Goal: Use online tool/utility: Utilize a website feature to perform a specific function

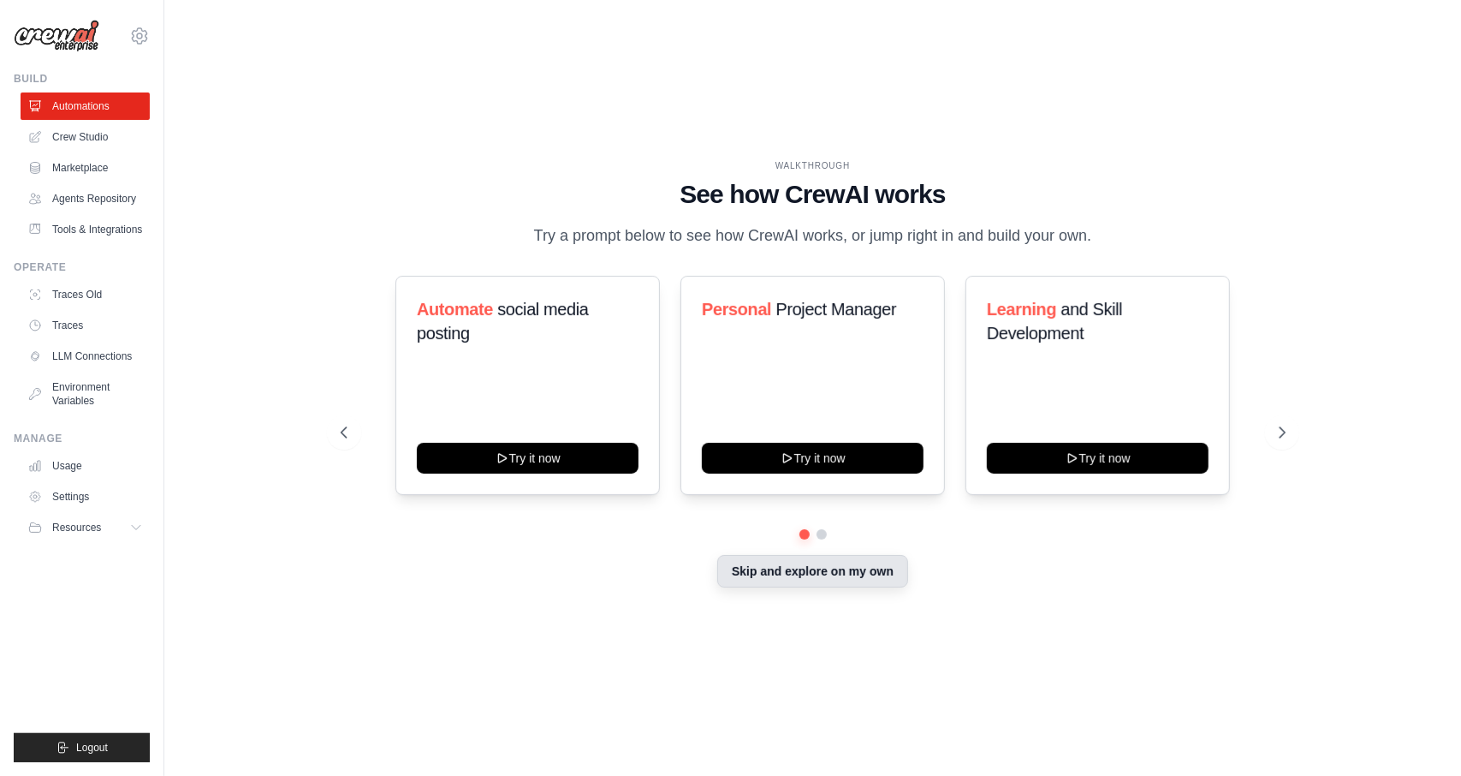
click at [825, 587] on button "Skip and explore on my own" at bounding box center [812, 571] width 191 height 33
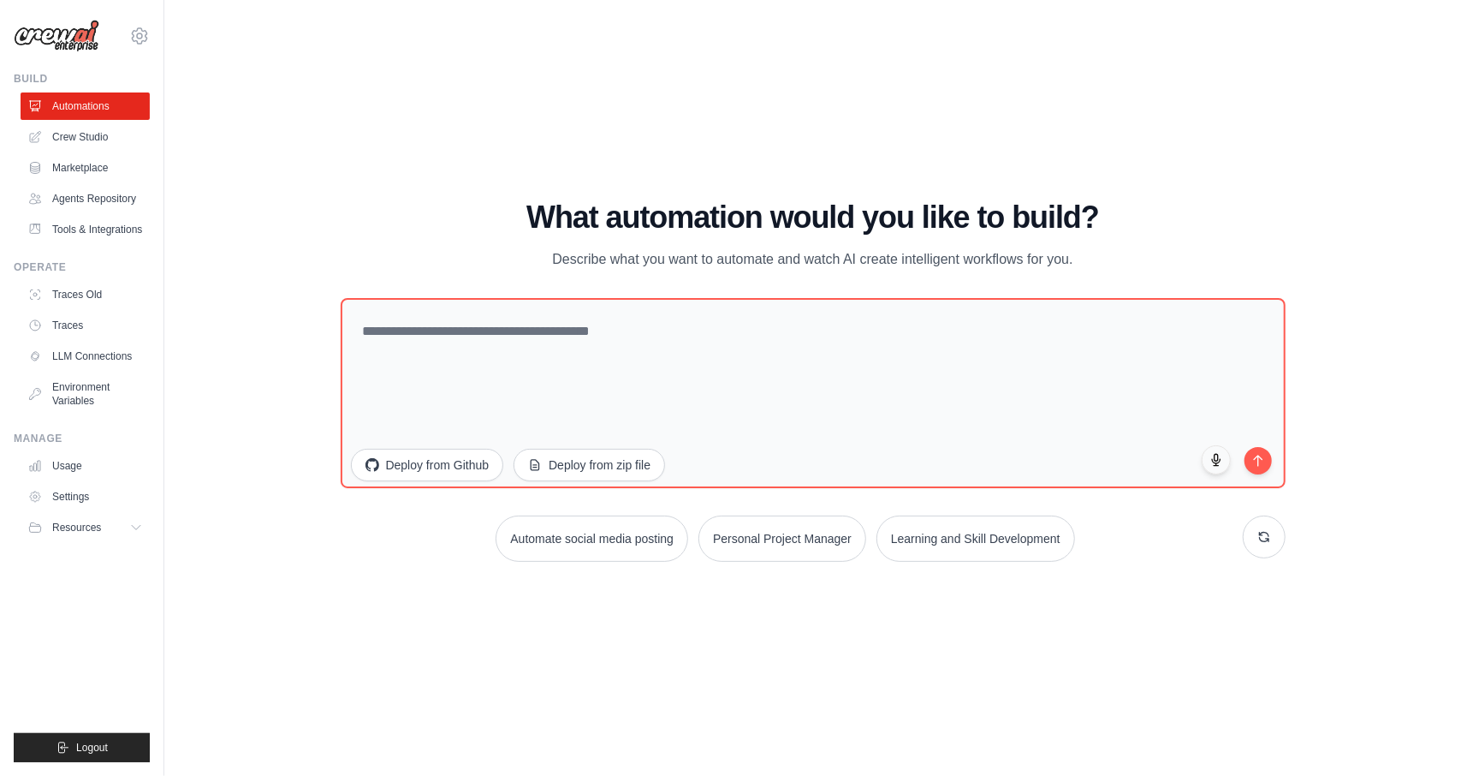
drag, startPoint x: 1239, startPoint y: 68, endPoint x: 1174, endPoint y: 99, distance: 72.4
click at [1240, 68] on div "WALKTHROUGH See how CrewAI works Try a prompt below to see how CrewAI works, or…" at bounding box center [813, 387] width 1242 height 741
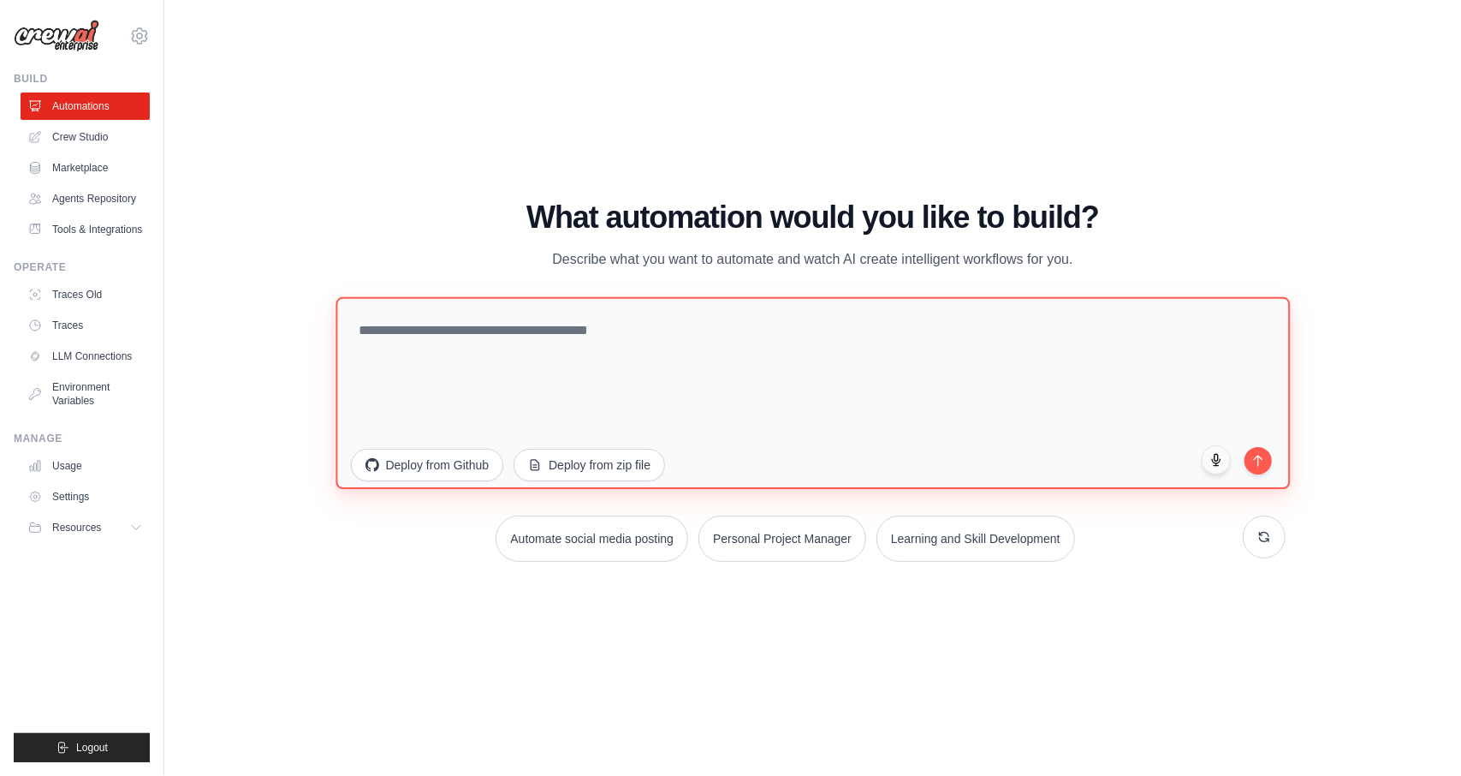
click at [782, 353] on textarea at bounding box center [813, 393] width 955 height 192
paste textarea "**********"
type textarea "**********"
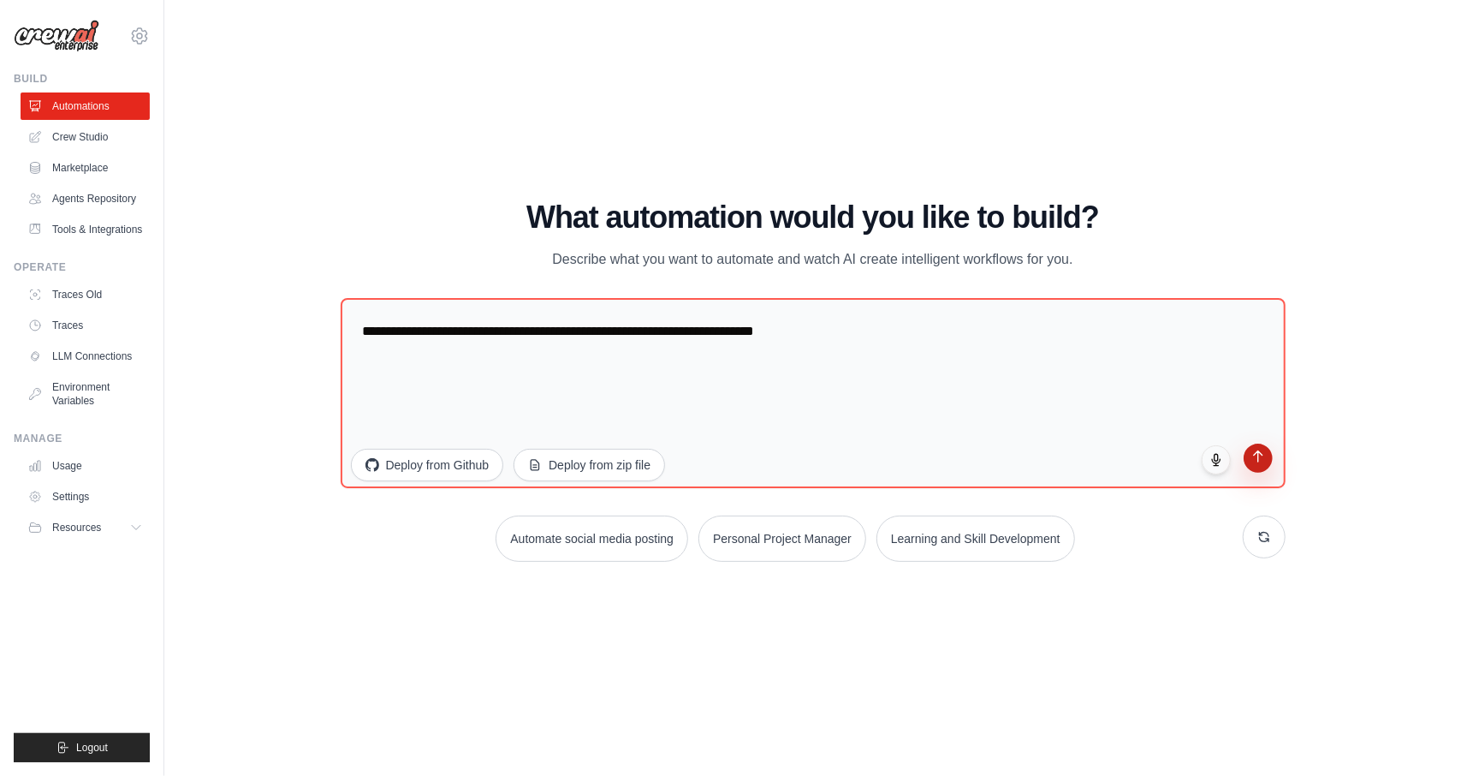
click at [1264, 461] on icon "submit" at bounding box center [1258, 456] width 15 height 15
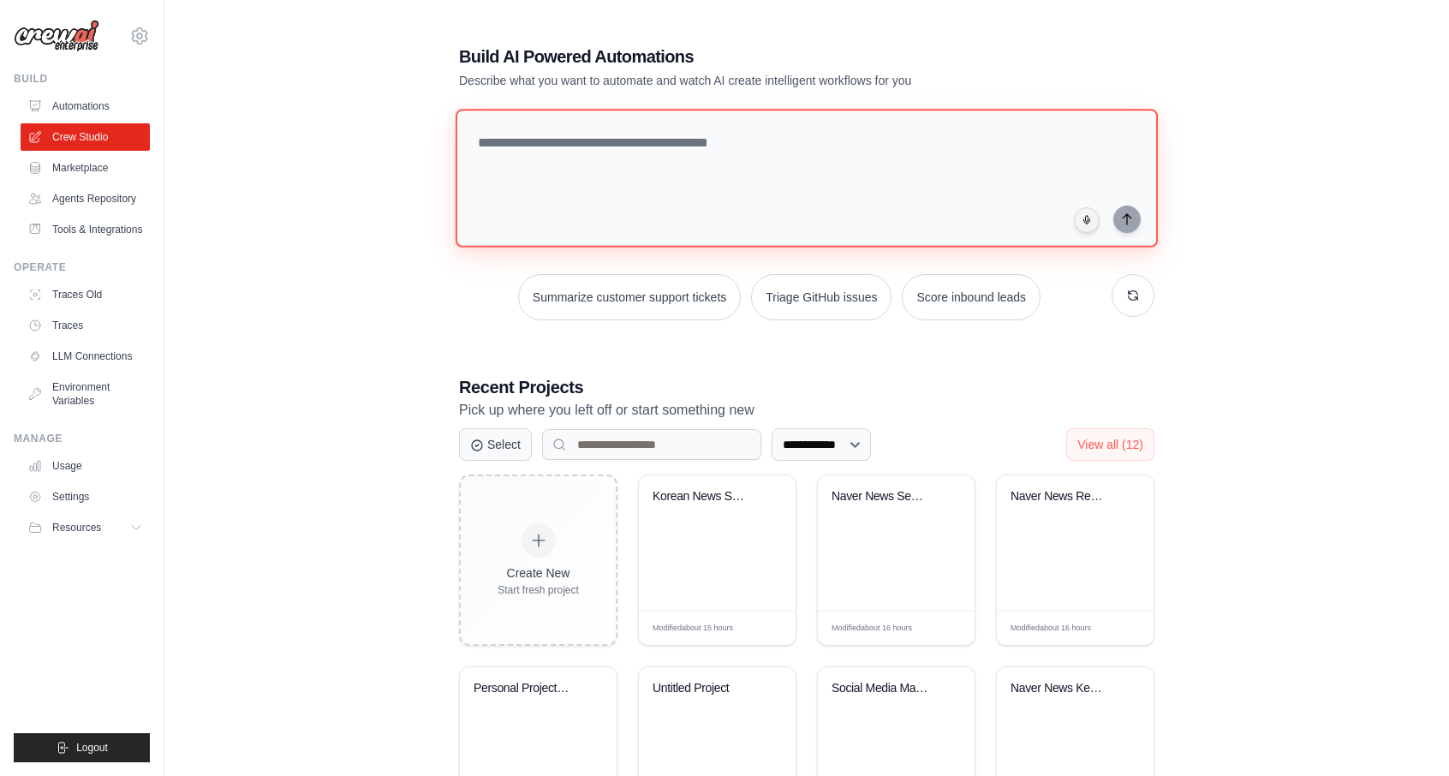
click at [552, 150] on textarea at bounding box center [806, 178] width 702 height 139
click at [532, 146] on textarea at bounding box center [806, 178] width 702 height 139
paste textarea "**********"
type textarea "**********"
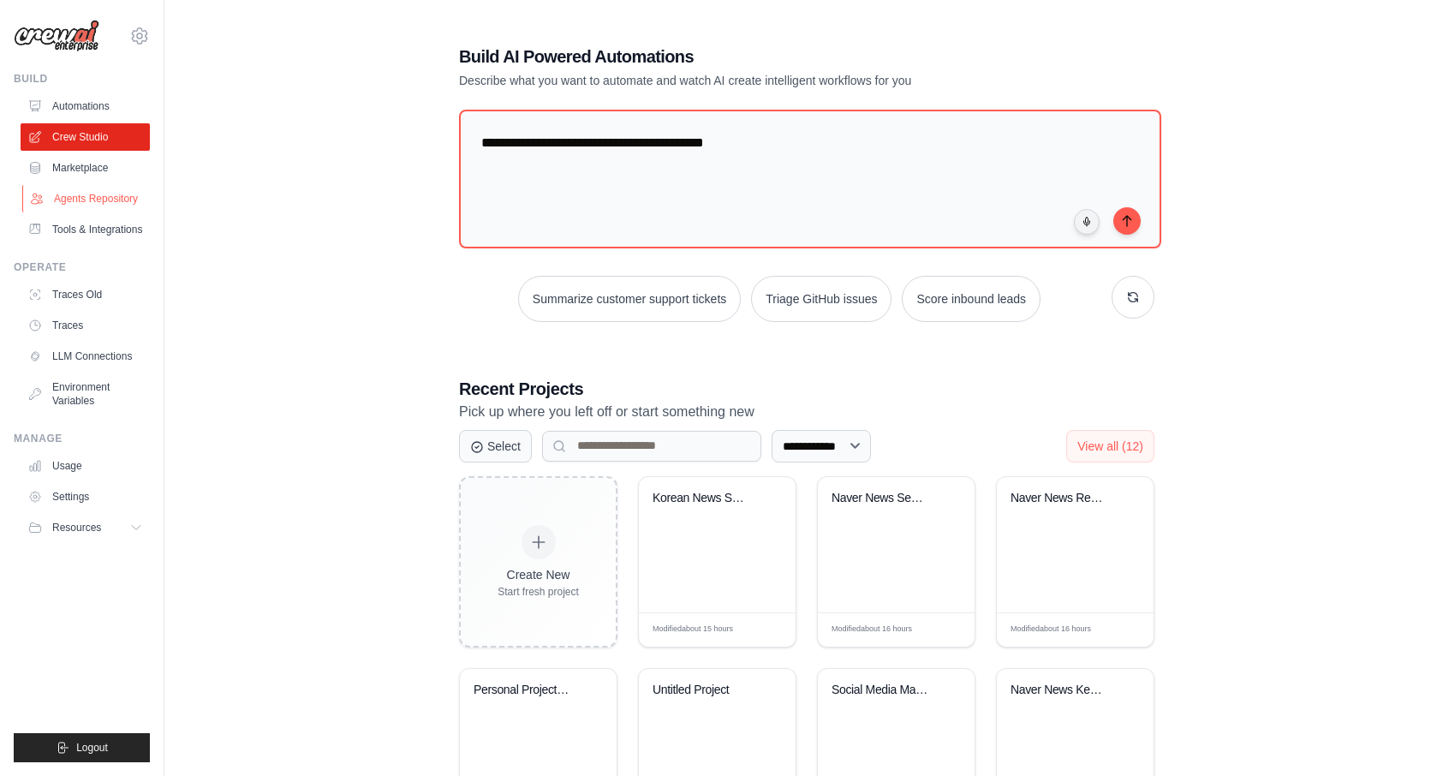
click at [111, 198] on link "Agents Repository" at bounding box center [86, 198] width 129 height 27
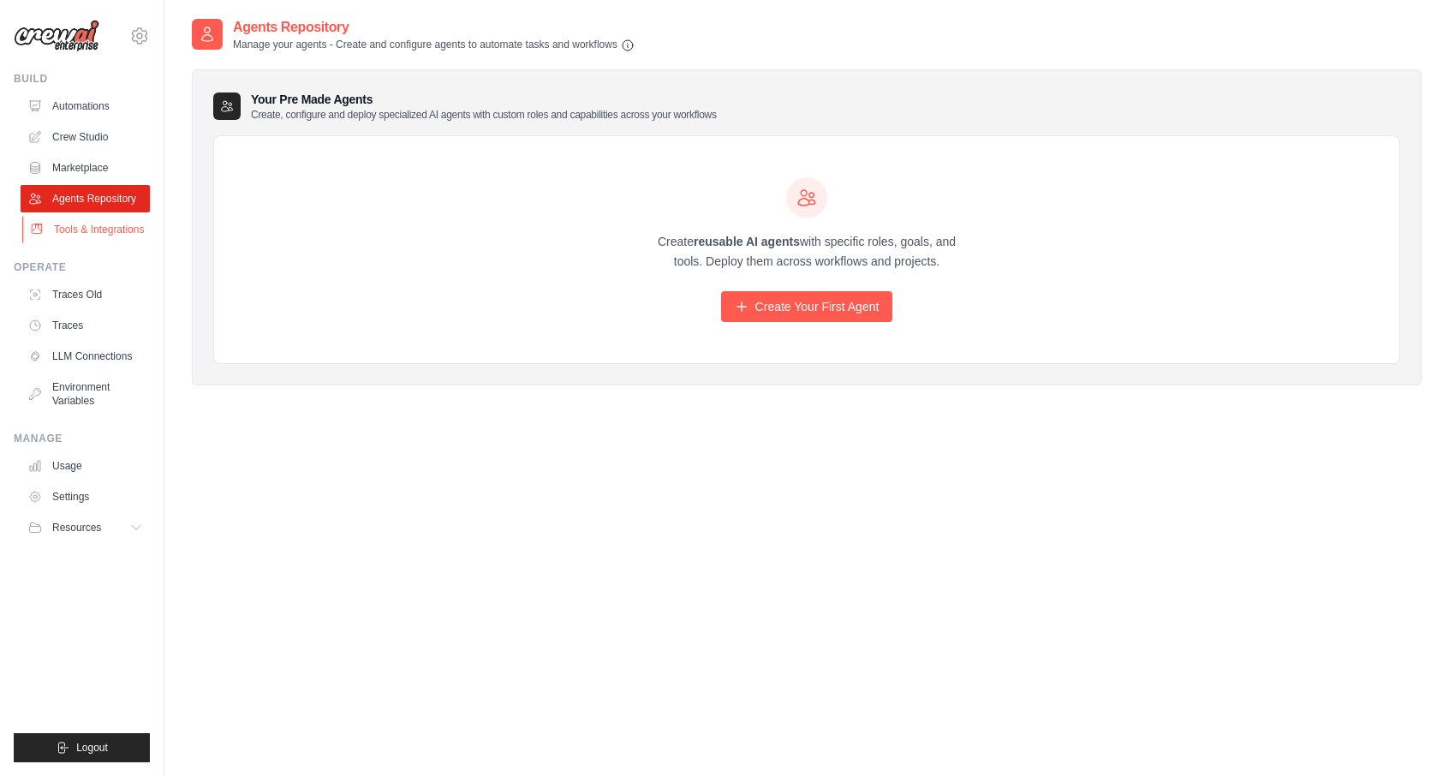
click at [99, 241] on link "Tools & Integrations" at bounding box center [86, 229] width 129 height 27
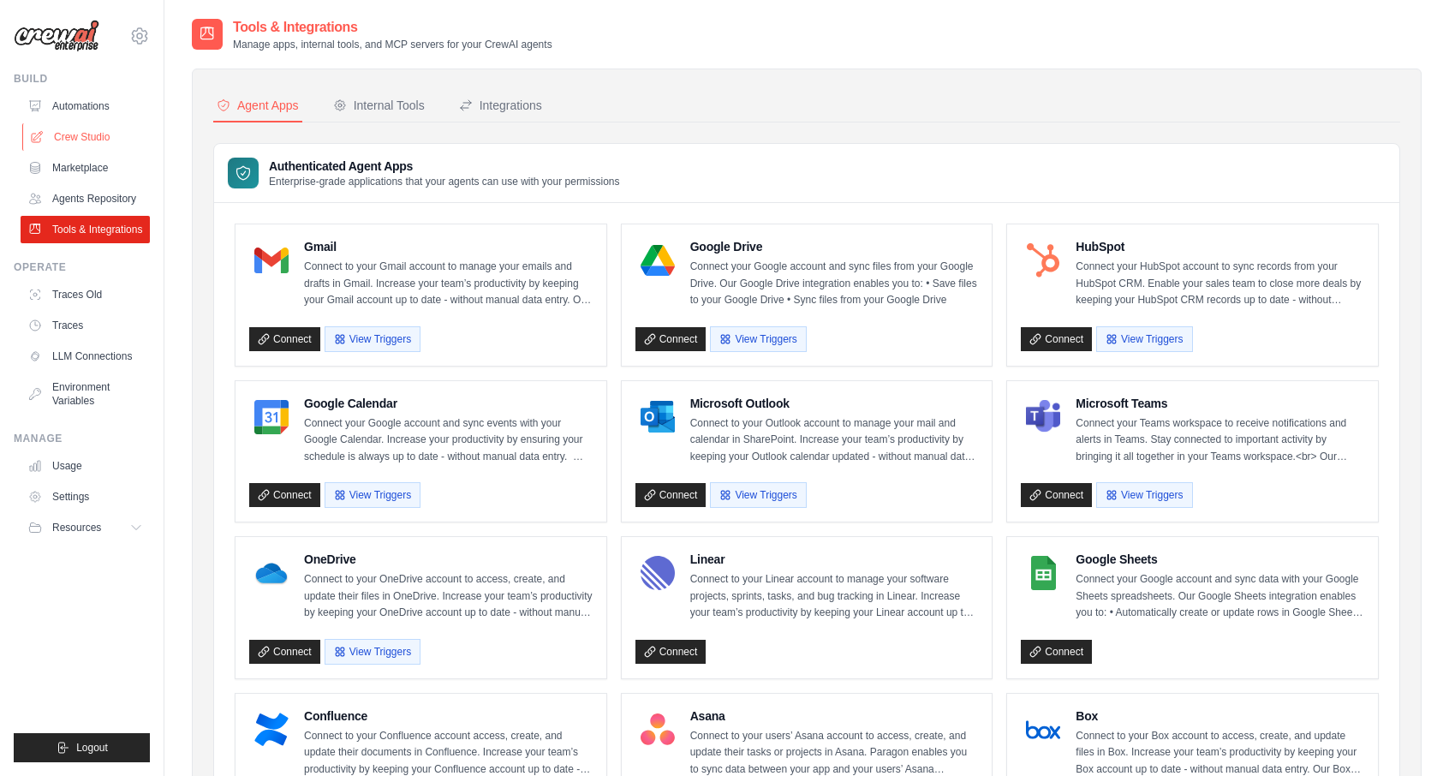
click at [98, 131] on link "Crew Studio" at bounding box center [86, 136] width 129 height 27
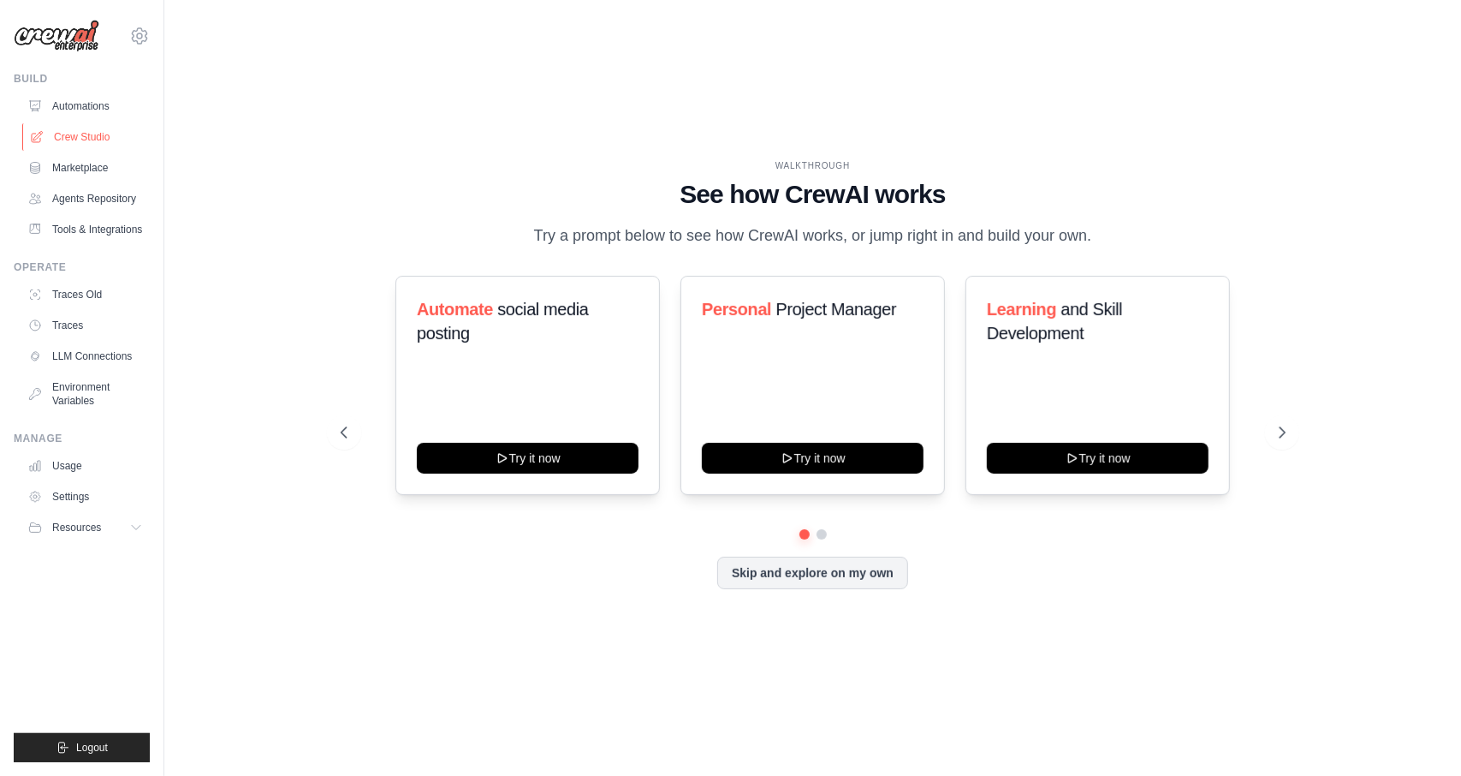
click at [106, 140] on link "Crew Studio" at bounding box center [86, 136] width 129 height 27
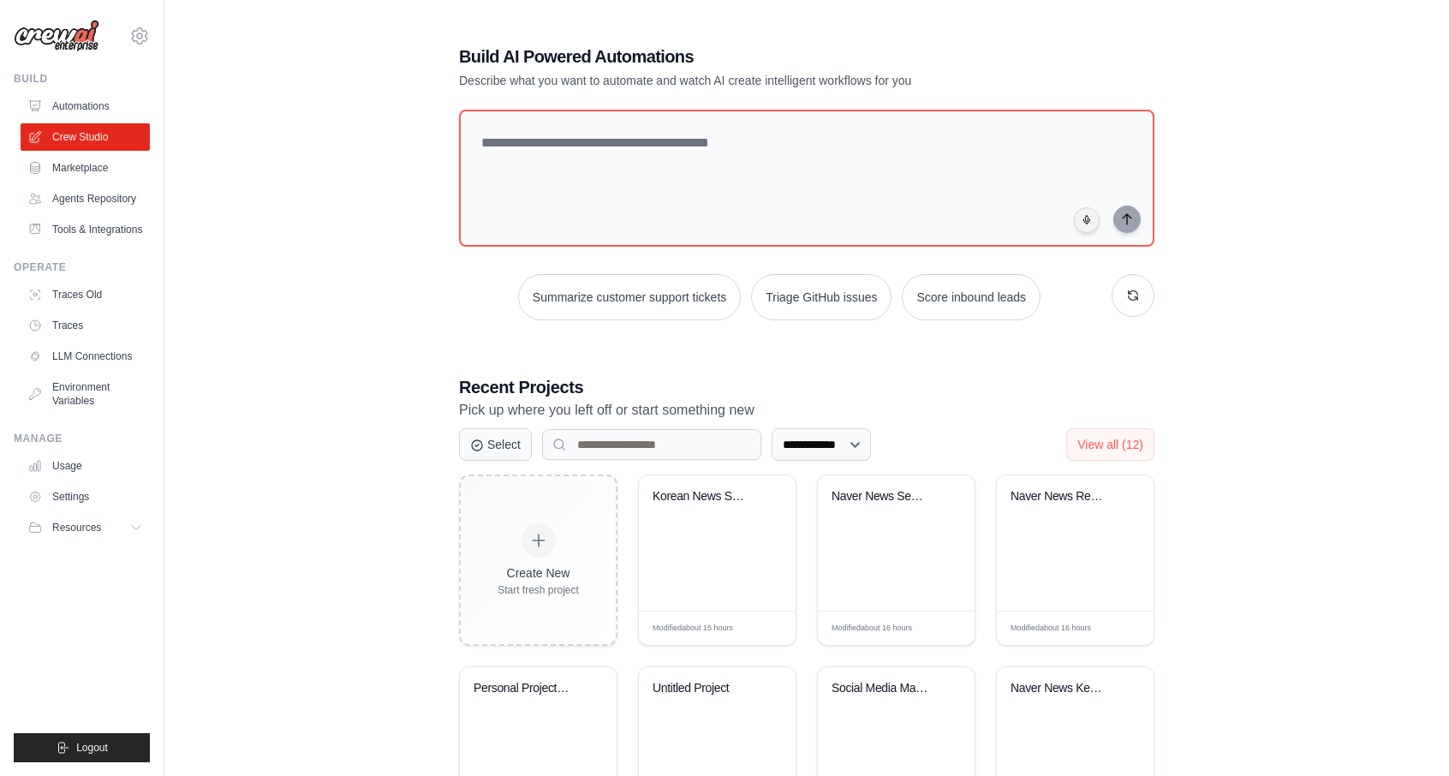
click at [98, 108] on link "Automations" at bounding box center [85, 105] width 129 height 27
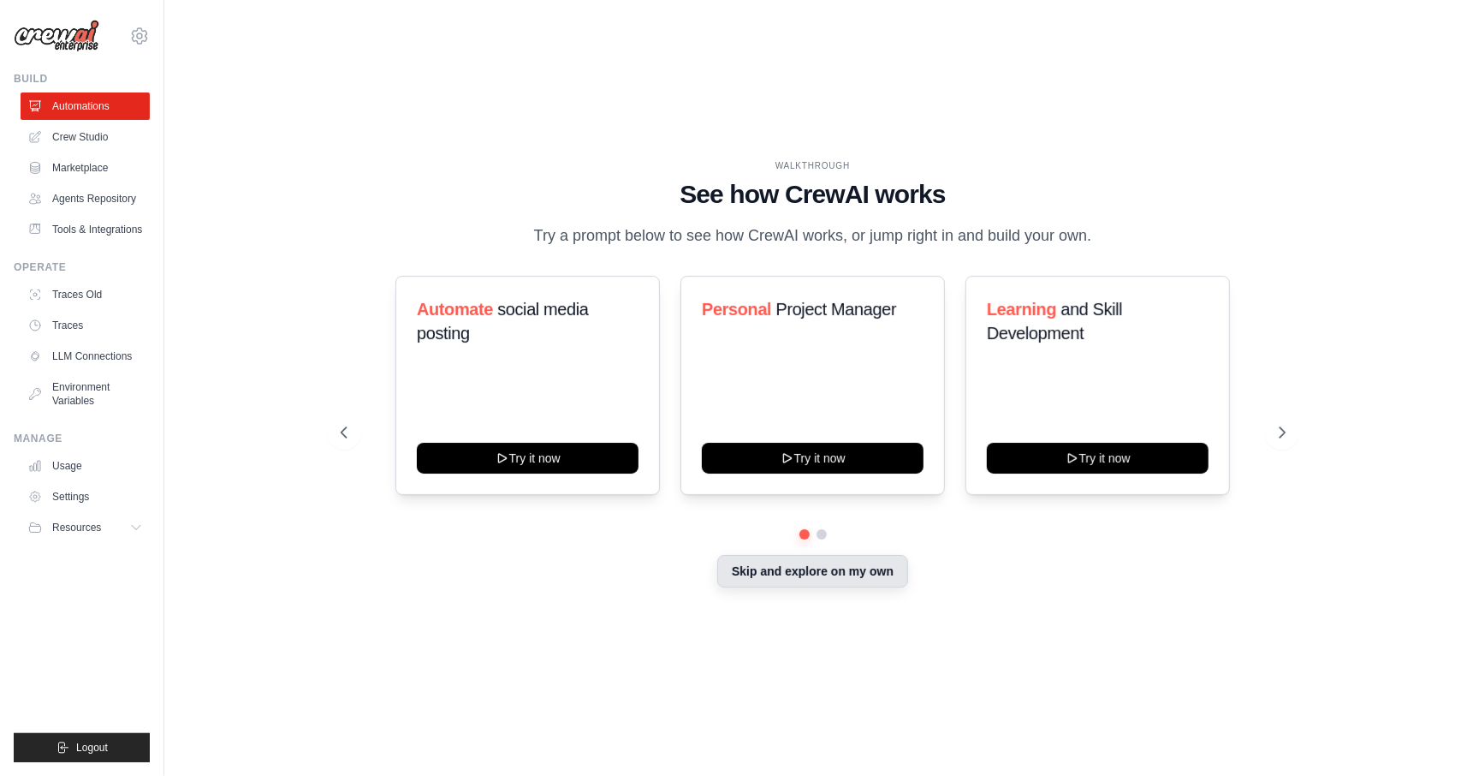
click at [772, 586] on button "Skip and explore on my own" at bounding box center [812, 571] width 191 height 33
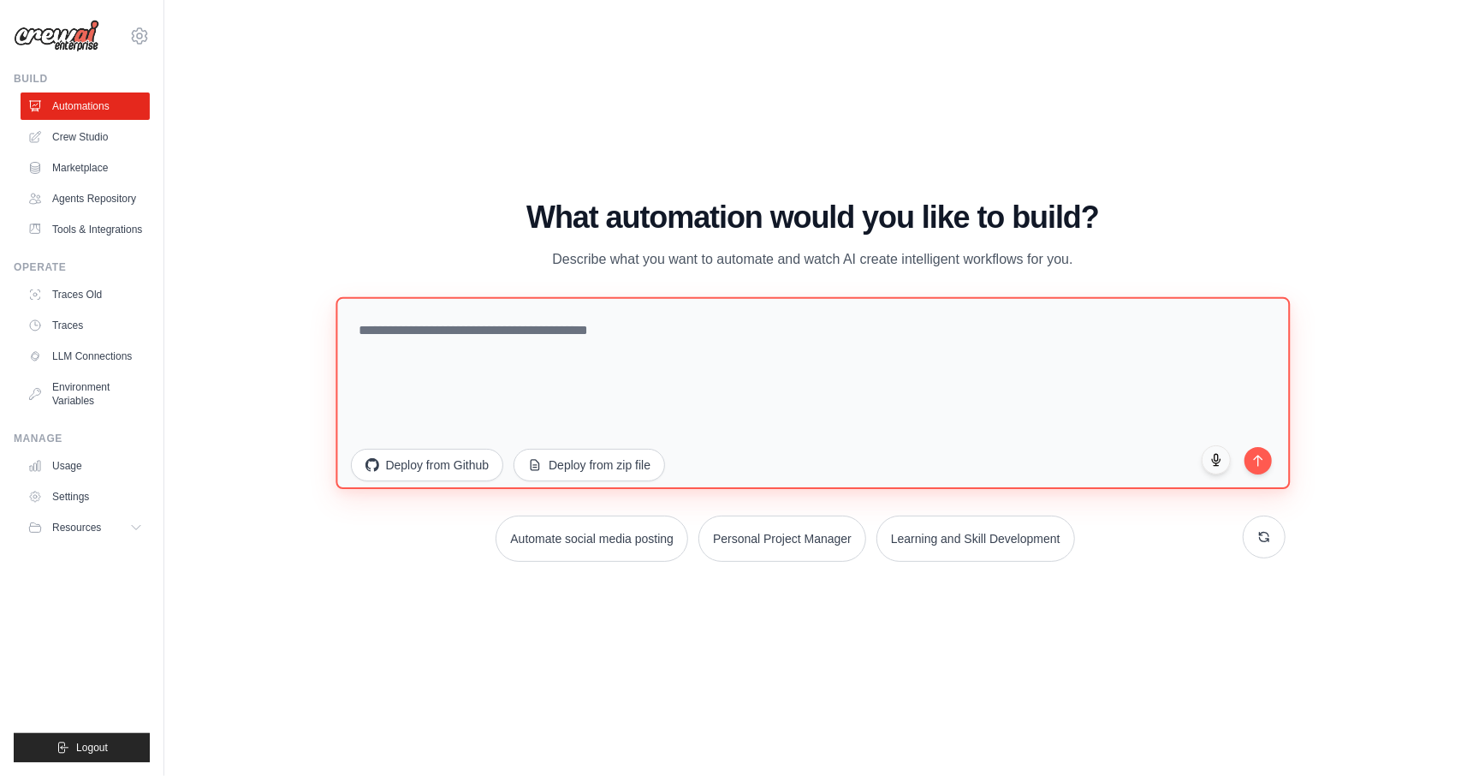
click at [770, 385] on textarea at bounding box center [813, 393] width 955 height 192
paste textarea "**********"
type textarea "**********"
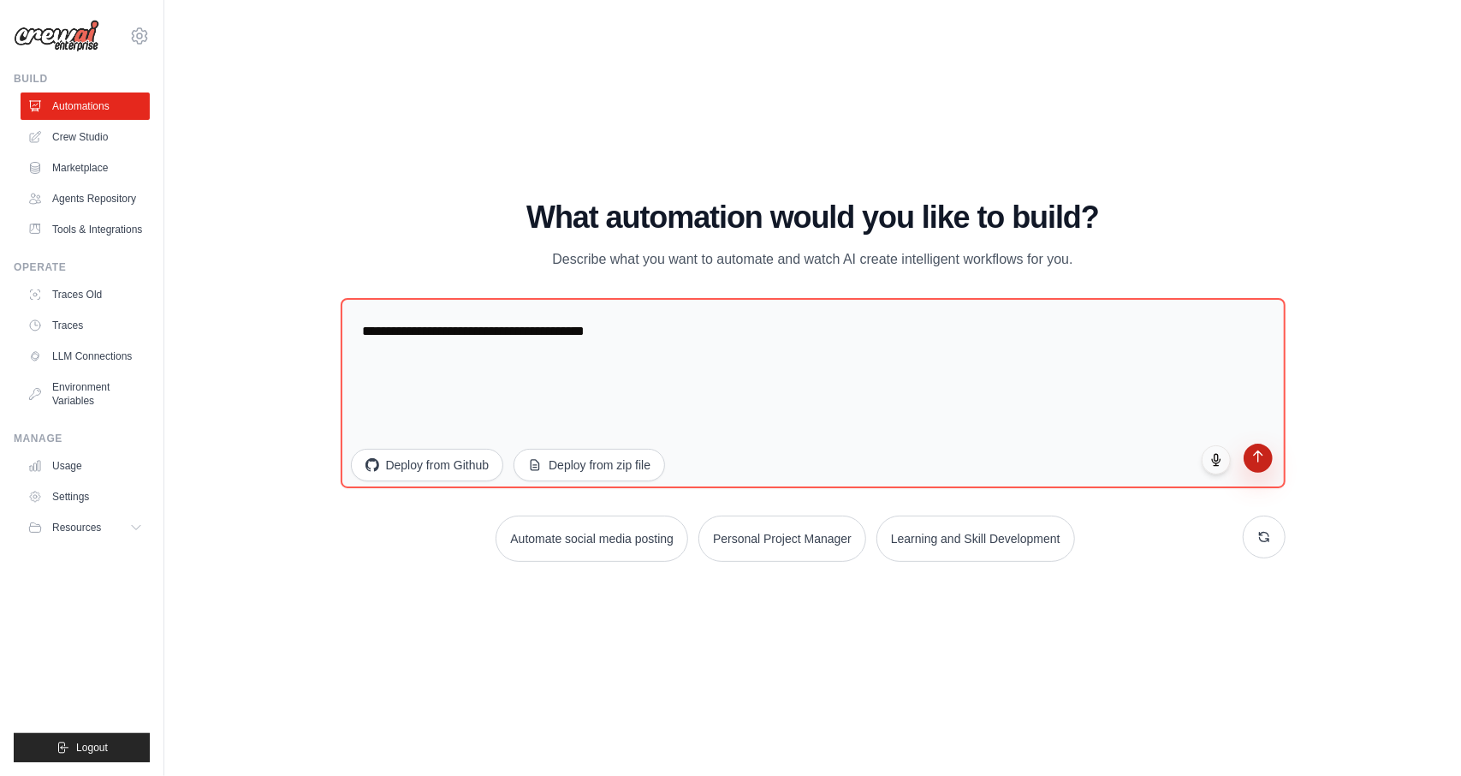
click at [1255, 465] on button "submit" at bounding box center [1258, 457] width 29 height 29
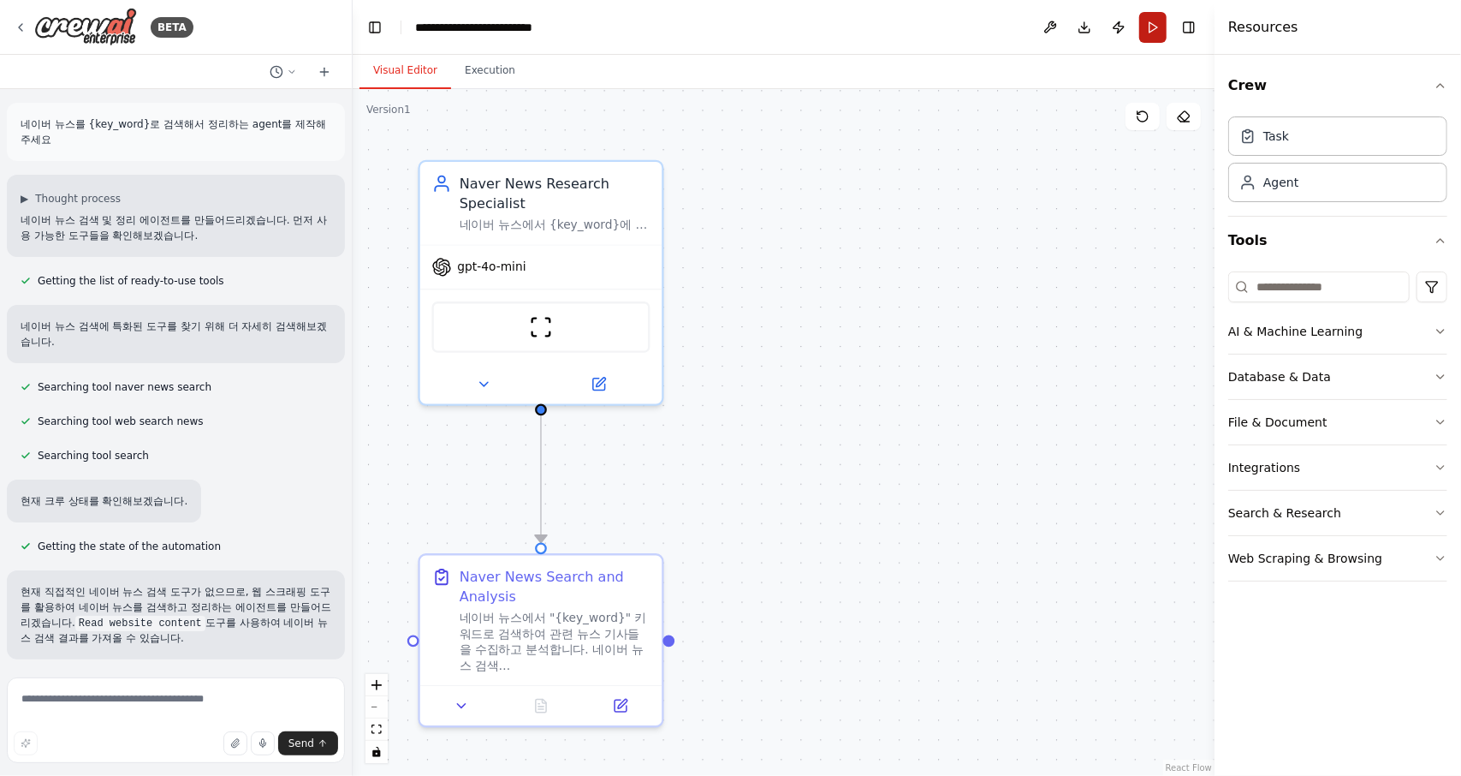
click at [1151, 28] on button "Run" at bounding box center [1152, 27] width 27 height 31
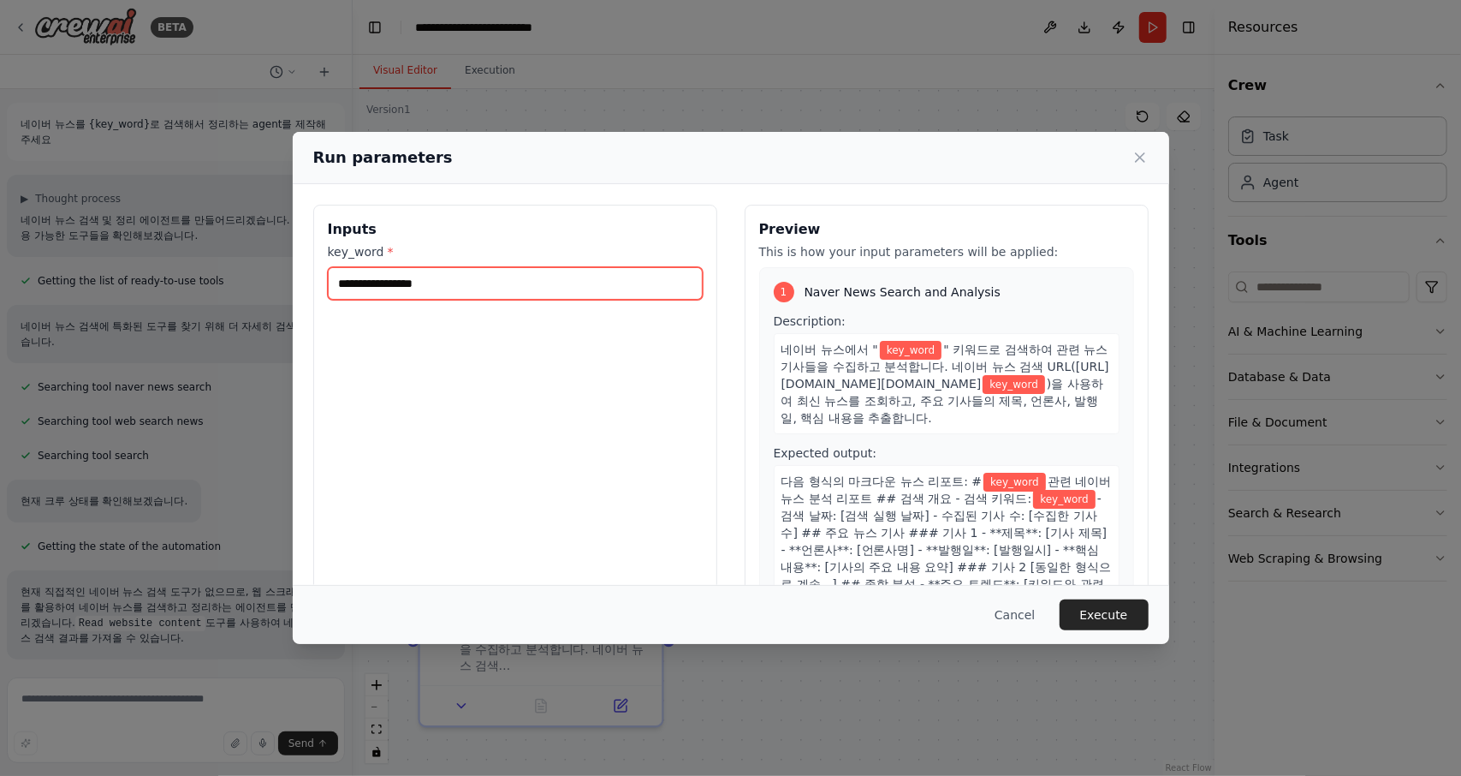
click at [532, 285] on input "key_word *" at bounding box center [515, 283] width 375 height 33
click at [487, 287] on input "key_word *" at bounding box center [515, 283] width 375 height 33
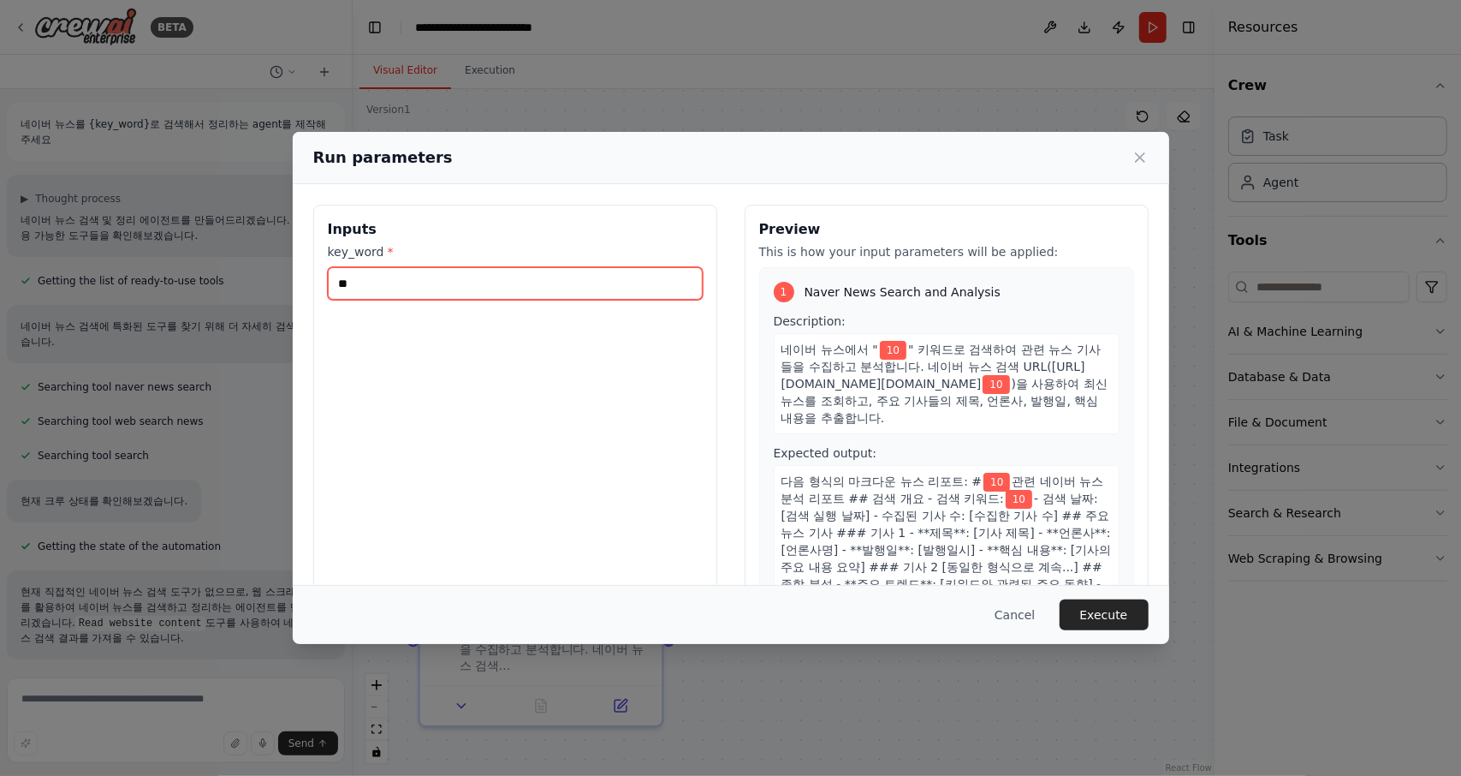
type input "*"
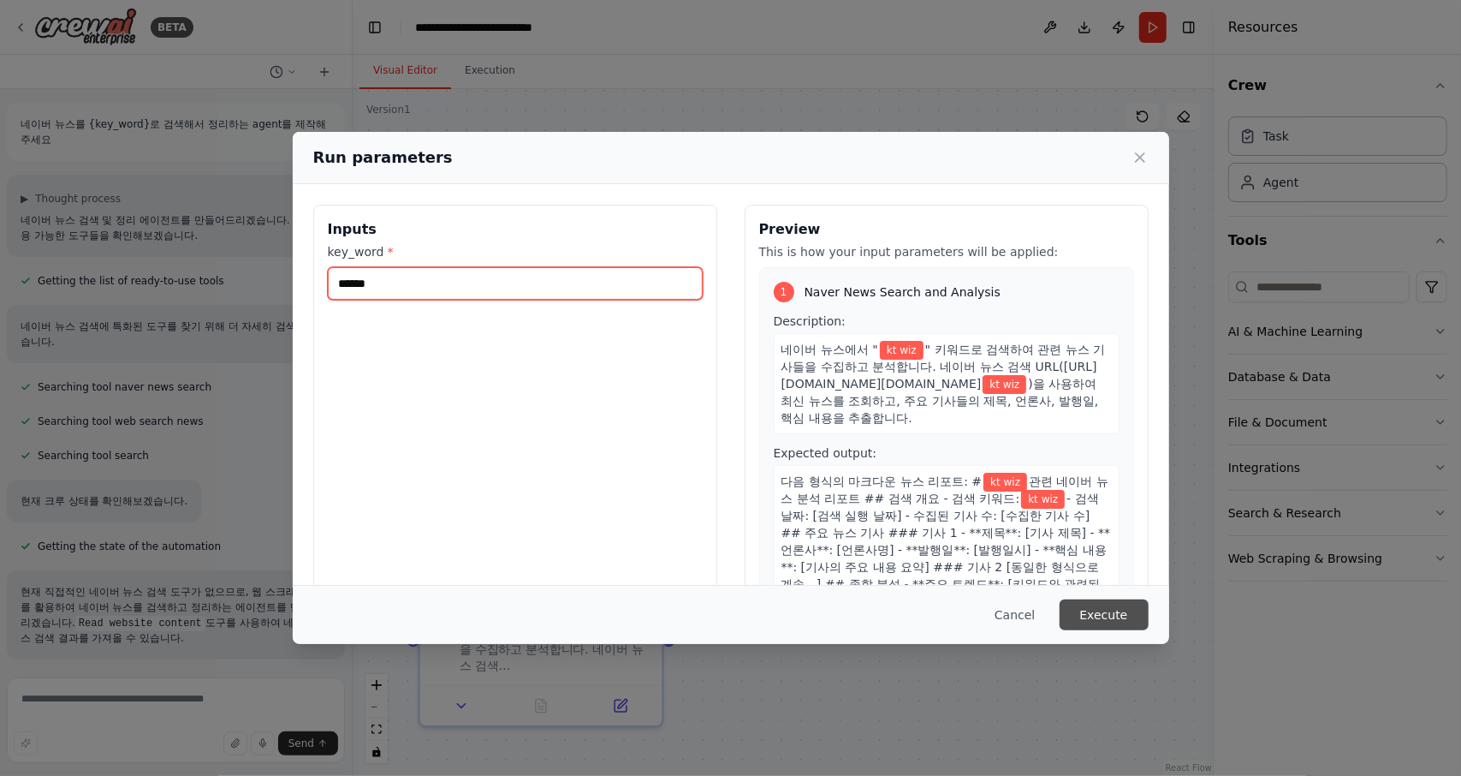
type input "******"
click at [1104, 619] on button "Execute" at bounding box center [1104, 614] width 89 height 31
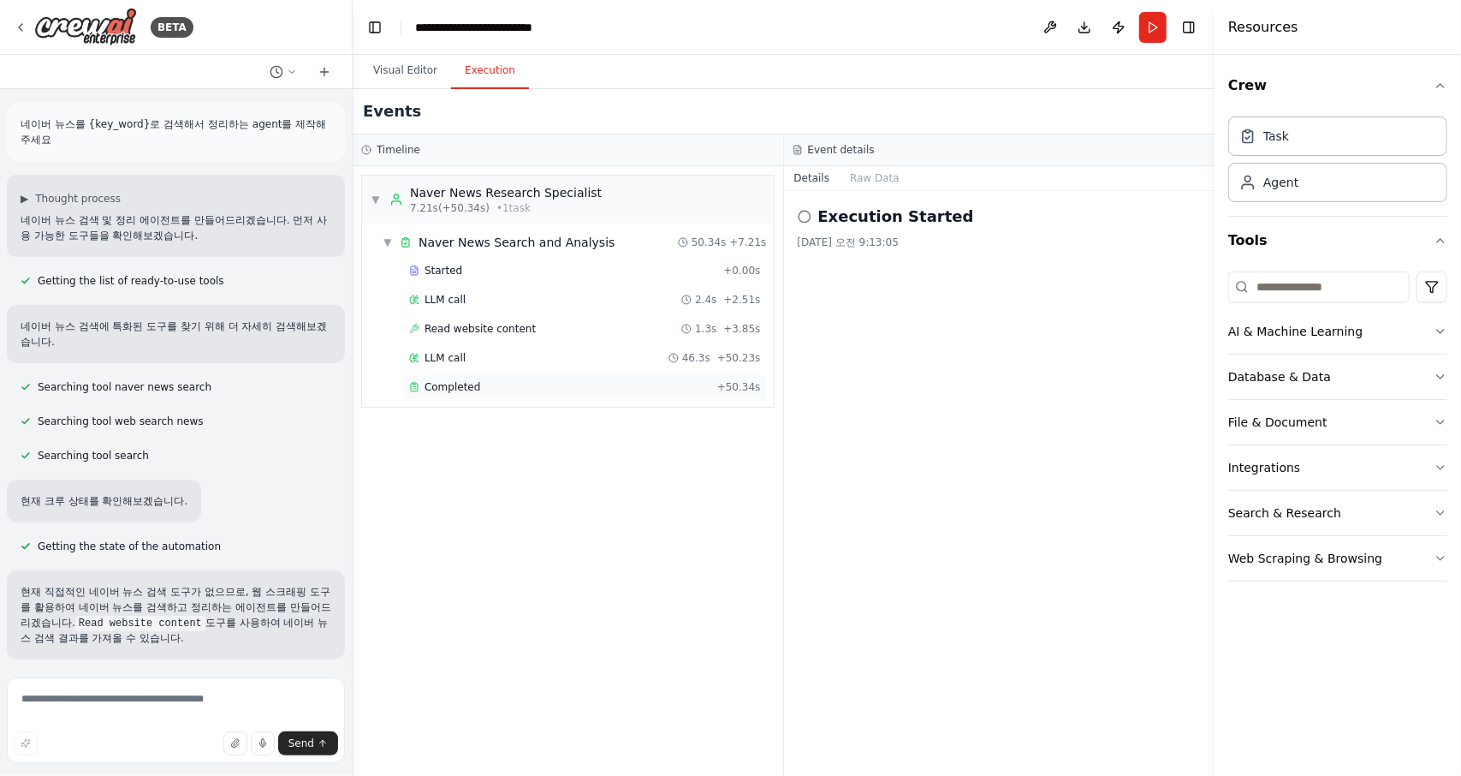
click at [457, 390] on span "Completed" at bounding box center [453, 387] width 56 height 14
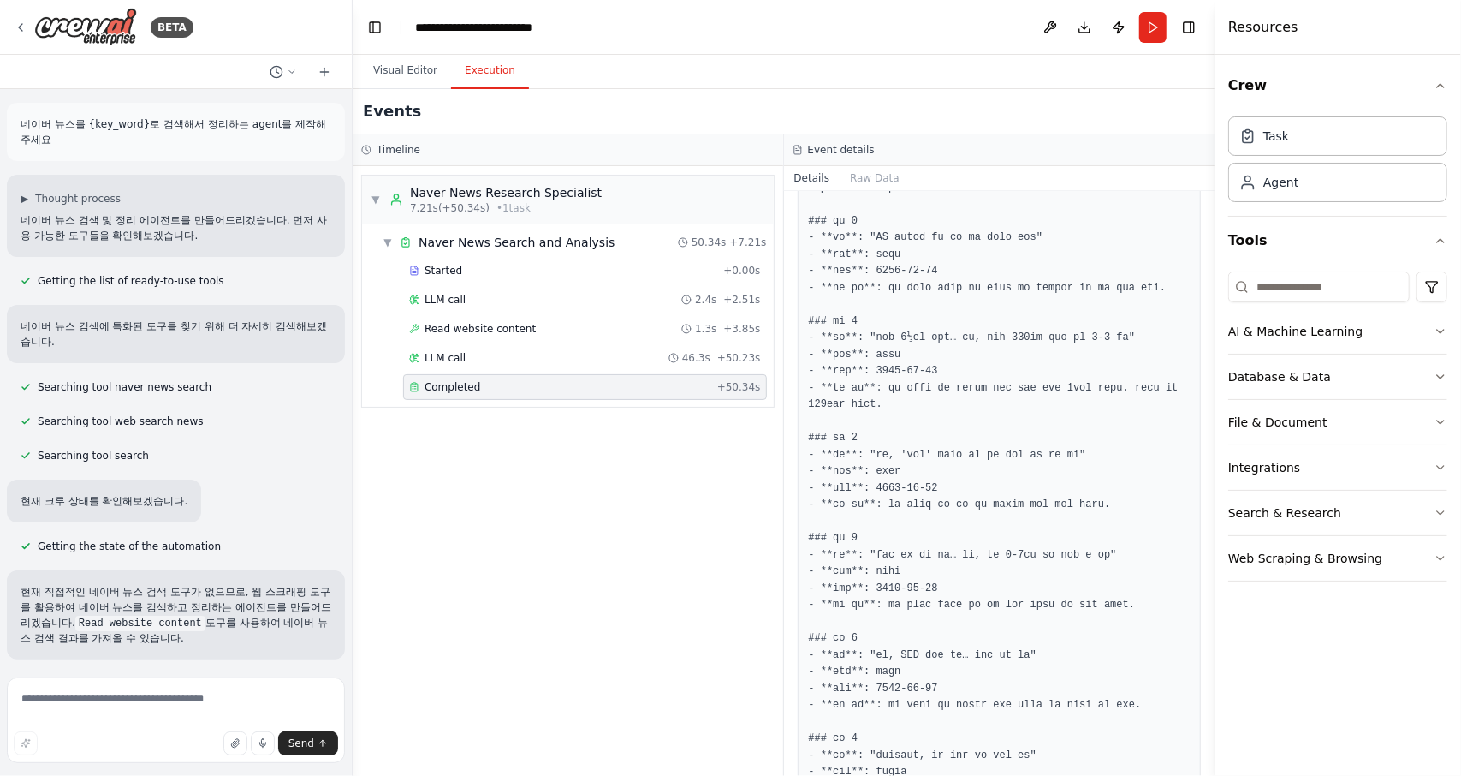
scroll to position [747, 0]
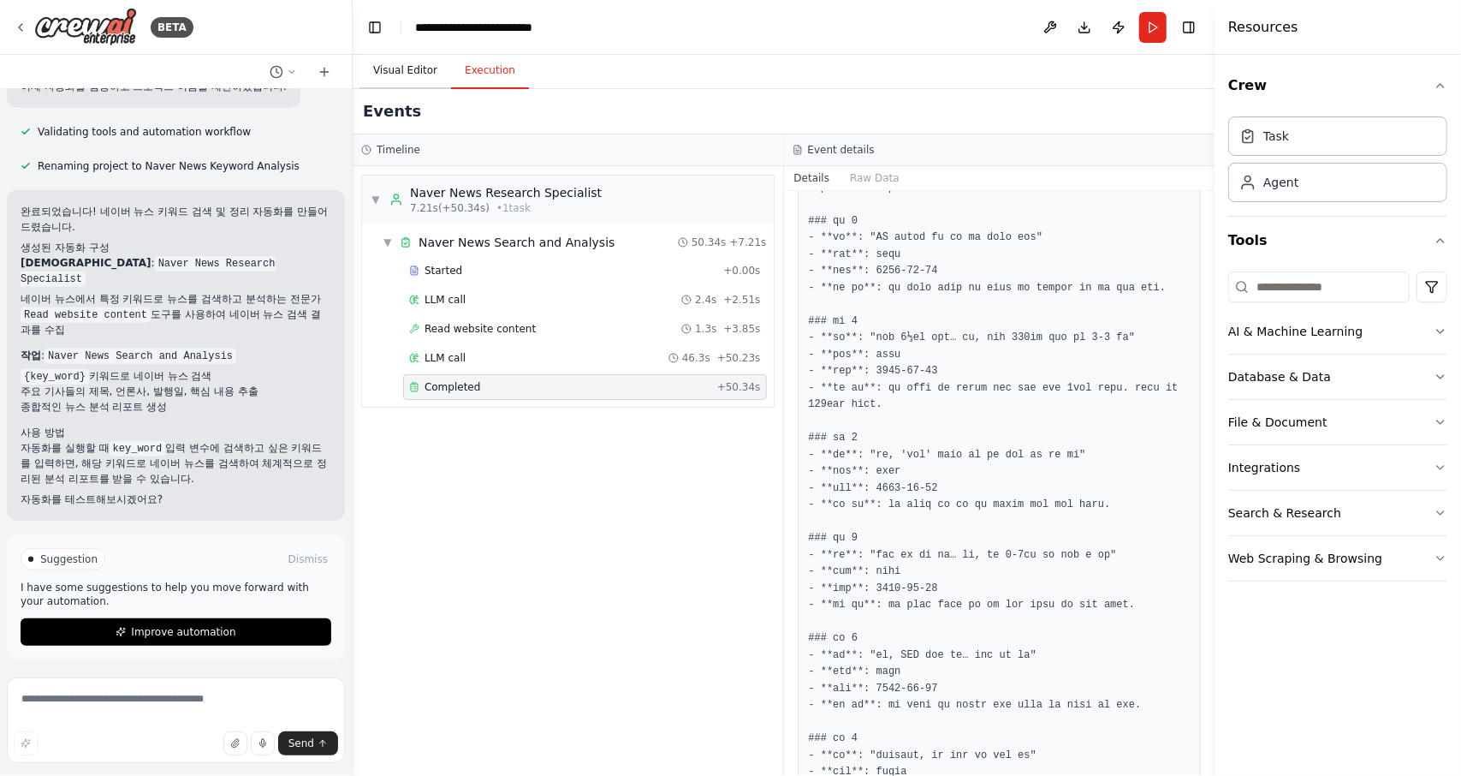
click at [392, 73] on button "Visual Editor" at bounding box center [406, 71] width 92 height 36
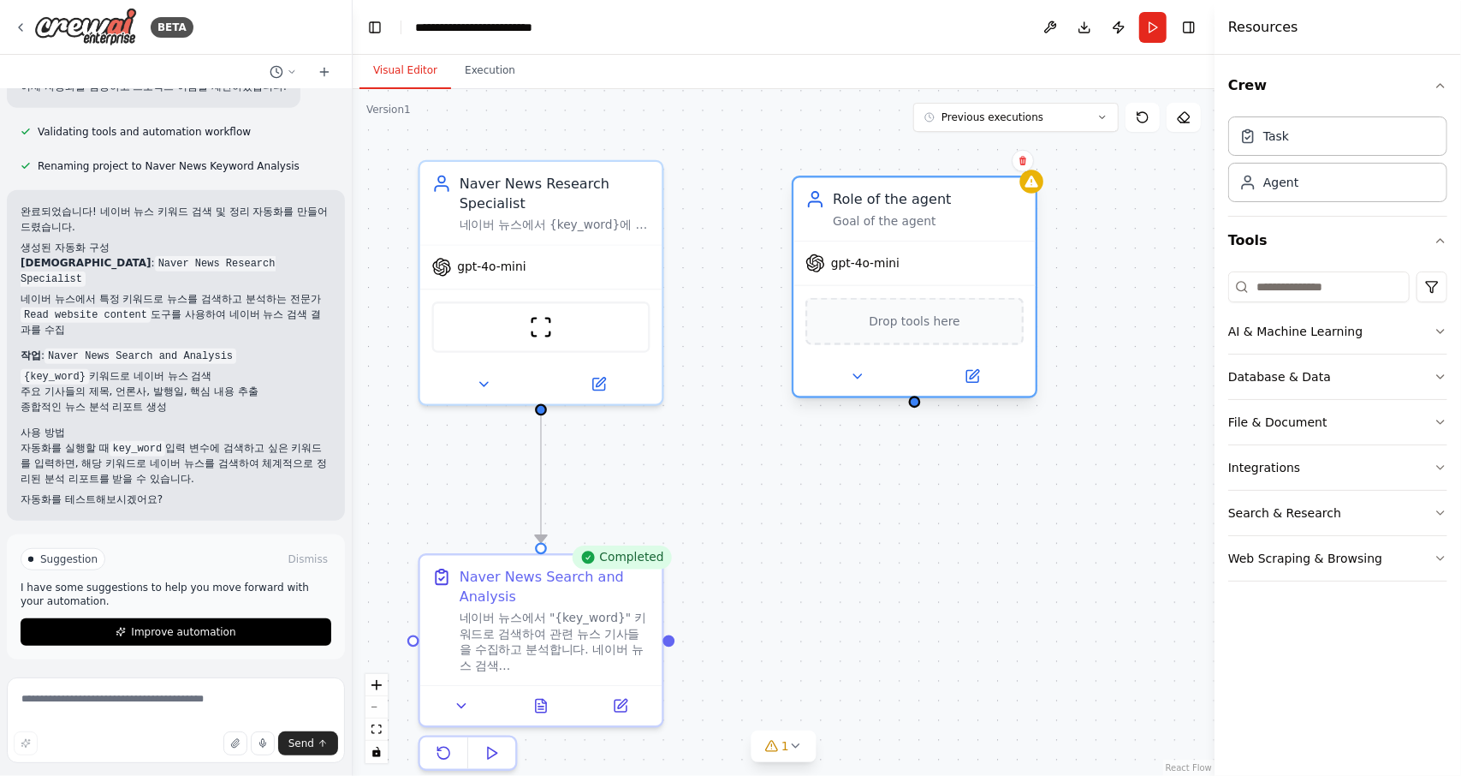
drag, startPoint x: 993, startPoint y: 263, endPoint x: 912, endPoint y: 189, distance: 109.7
click at [912, 189] on div "Role of the agent" at bounding box center [928, 199] width 191 height 20
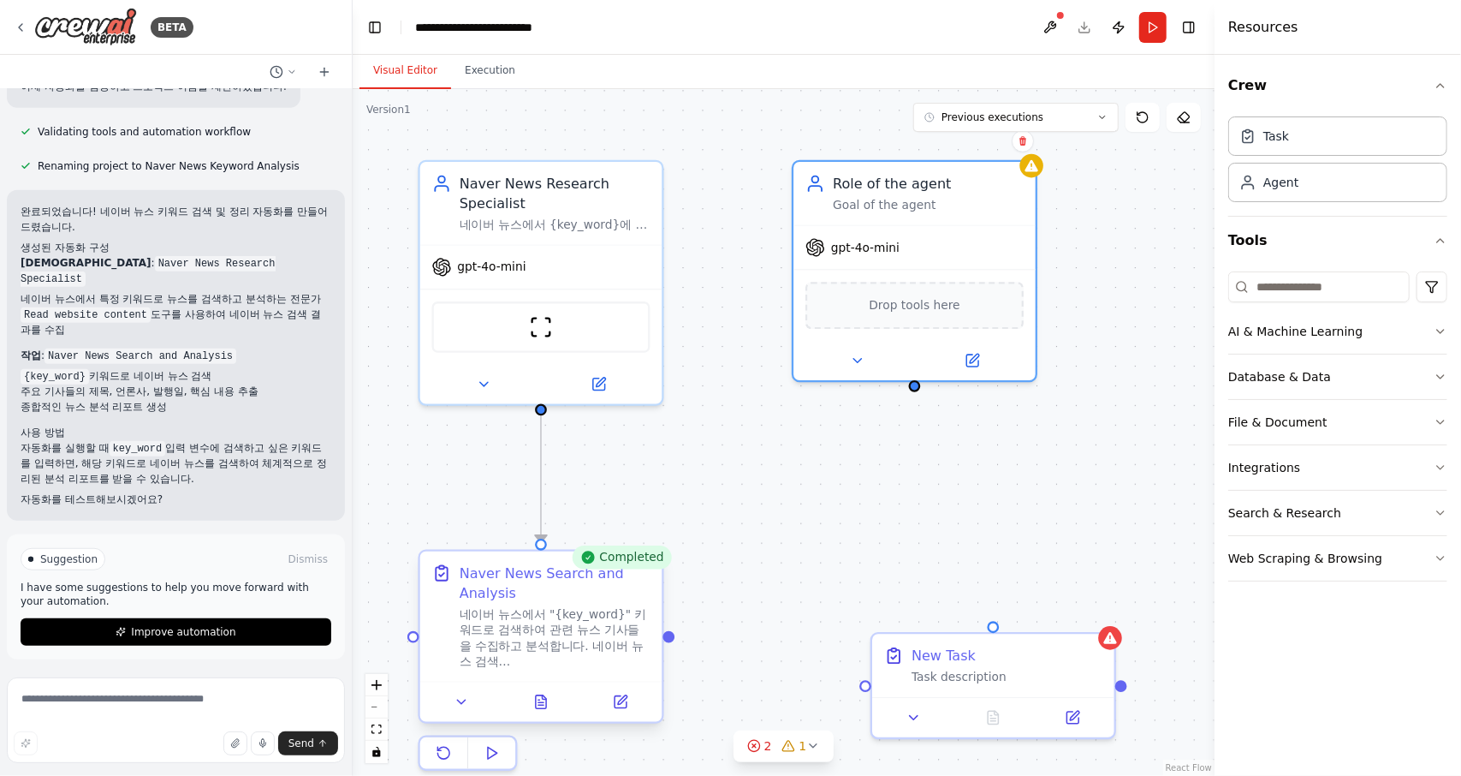
click at [548, 614] on div "네이버 뉴스에서 "{key_word}" 키워드로 검색하여 관련 뉴스 기사들을 수집하고 분석합니다. 네이버 뉴스 검색 URL(https://se…" at bounding box center [555, 637] width 191 height 63
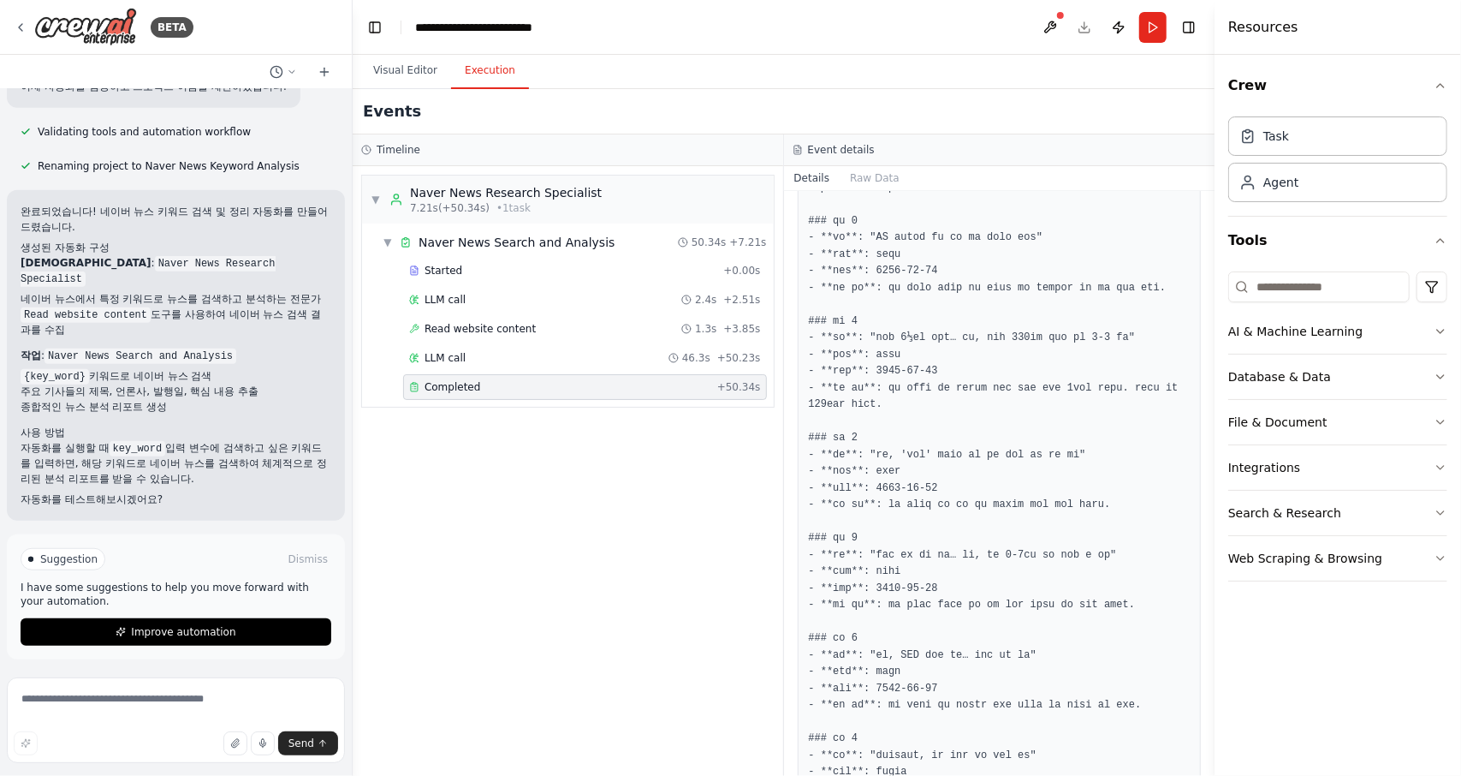
click at [493, 74] on button "Execution" at bounding box center [490, 71] width 78 height 36
click at [879, 218] on pre at bounding box center [1000, 539] width 382 height 1386
drag, startPoint x: 854, startPoint y: 200, endPoint x: 930, endPoint y: 203, distance: 75.4
click at [930, 203] on pre at bounding box center [1000, 539] width 382 height 1386
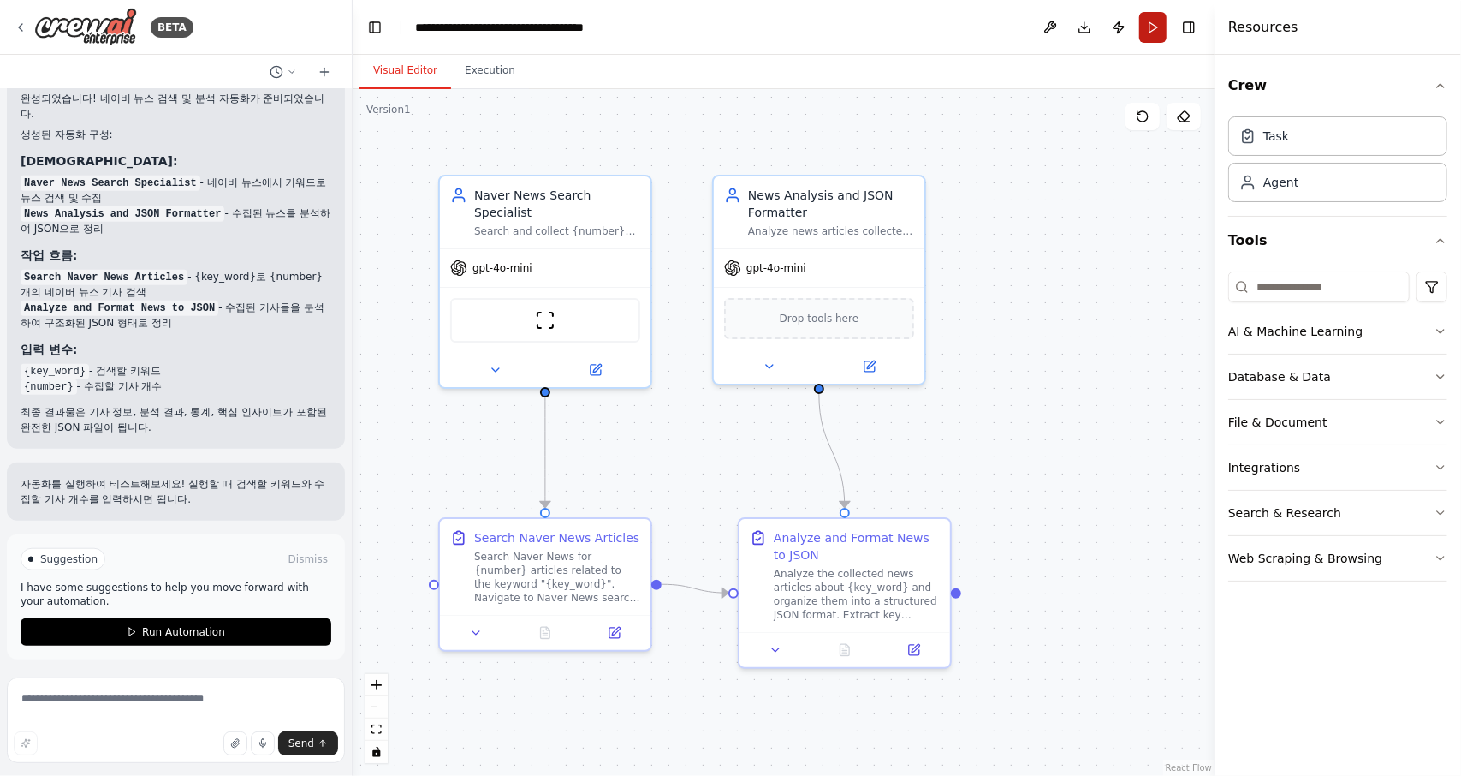
click at [1145, 32] on button "Run" at bounding box center [1152, 27] width 27 height 31
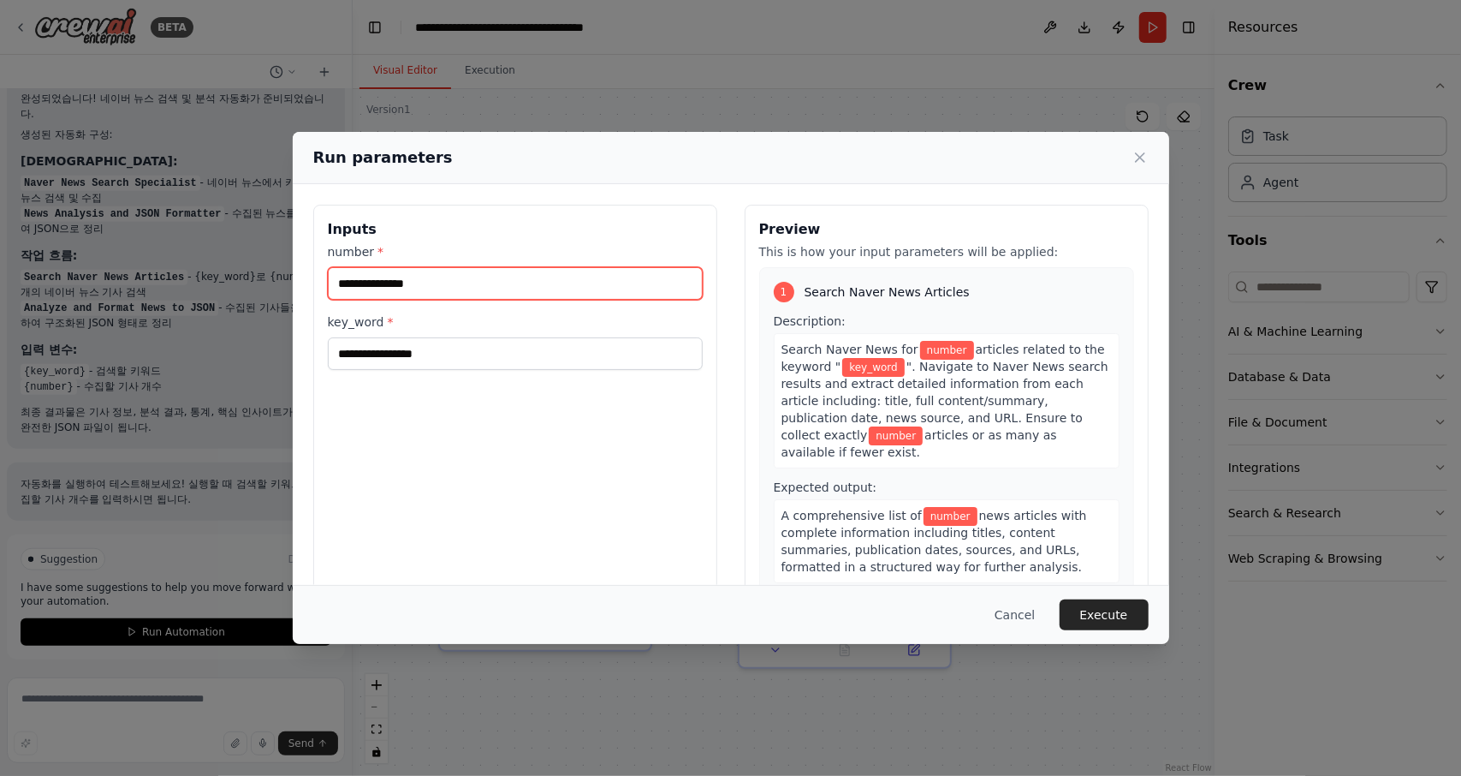
click at [428, 290] on input "number *" at bounding box center [515, 283] width 375 height 33
type input "**"
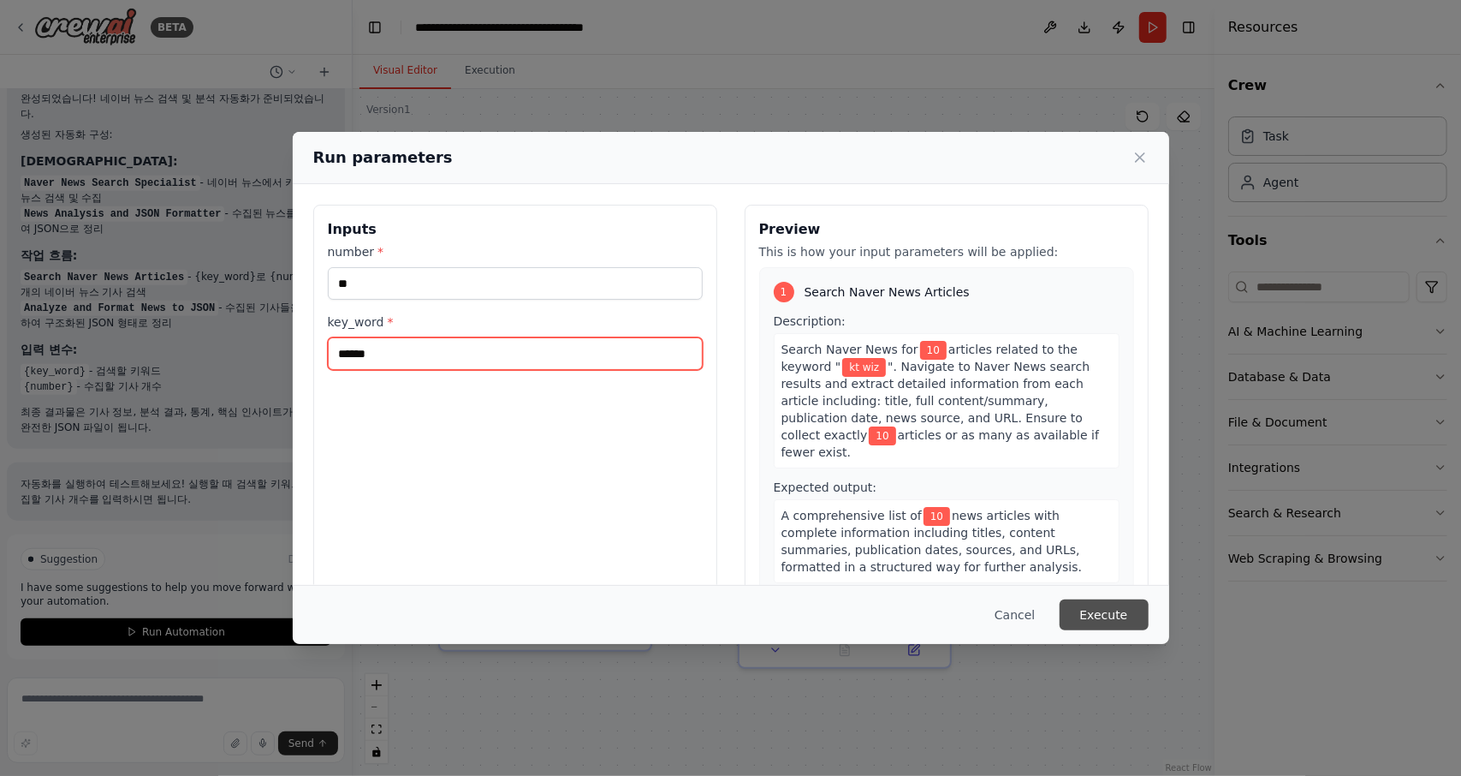
type input "******"
click at [1132, 613] on button "Execute" at bounding box center [1104, 614] width 89 height 31
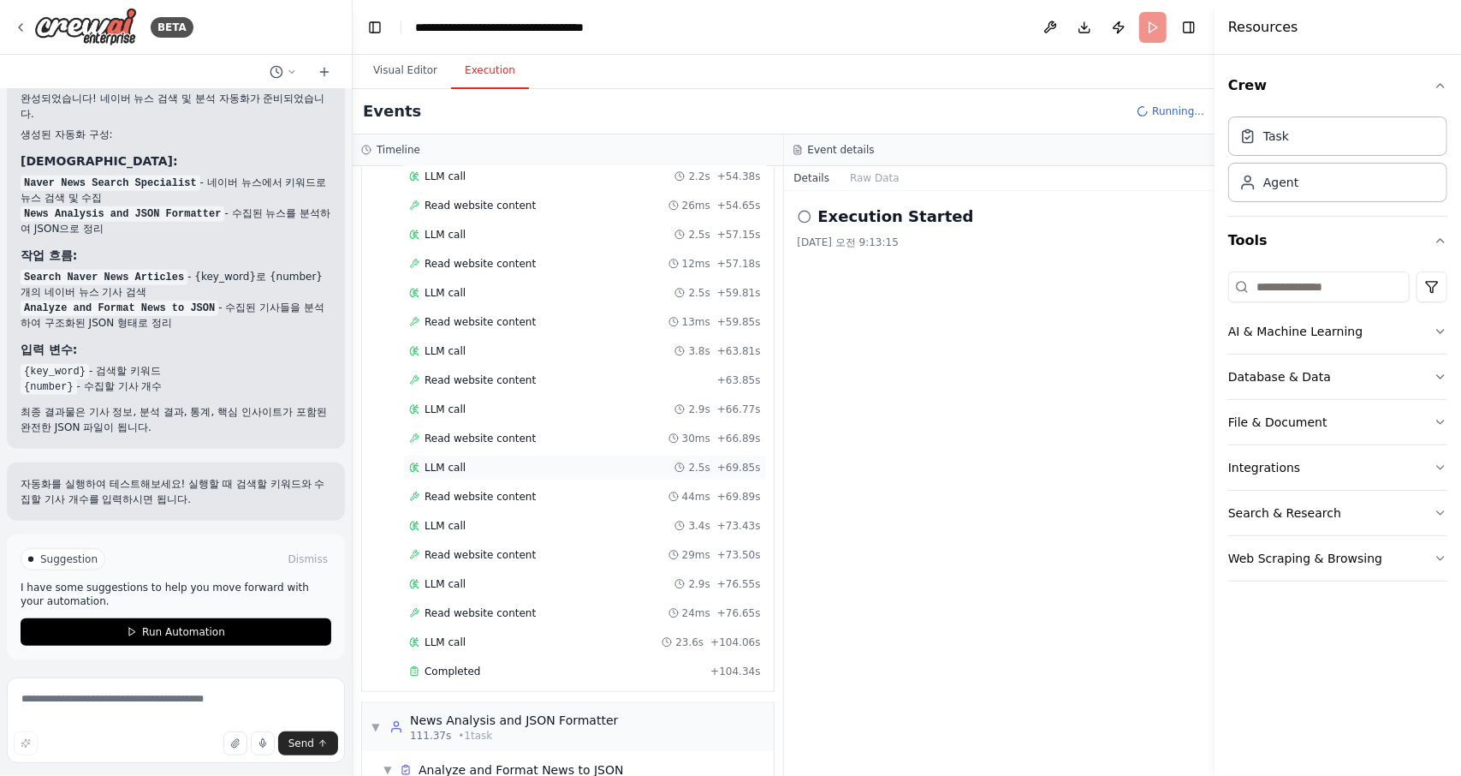
scroll to position [999, 0]
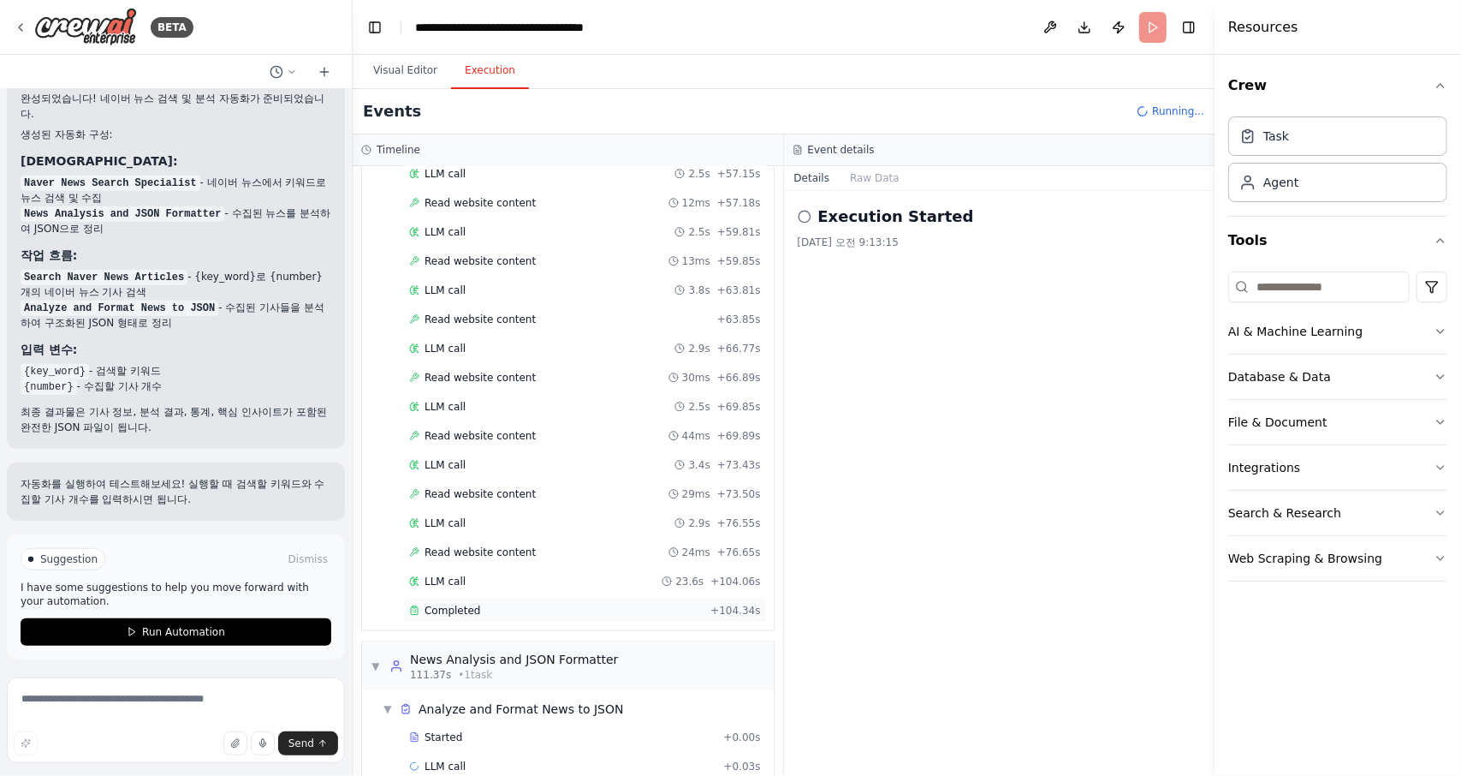
click at [482, 604] on div "Completed" at bounding box center [556, 611] width 294 height 14
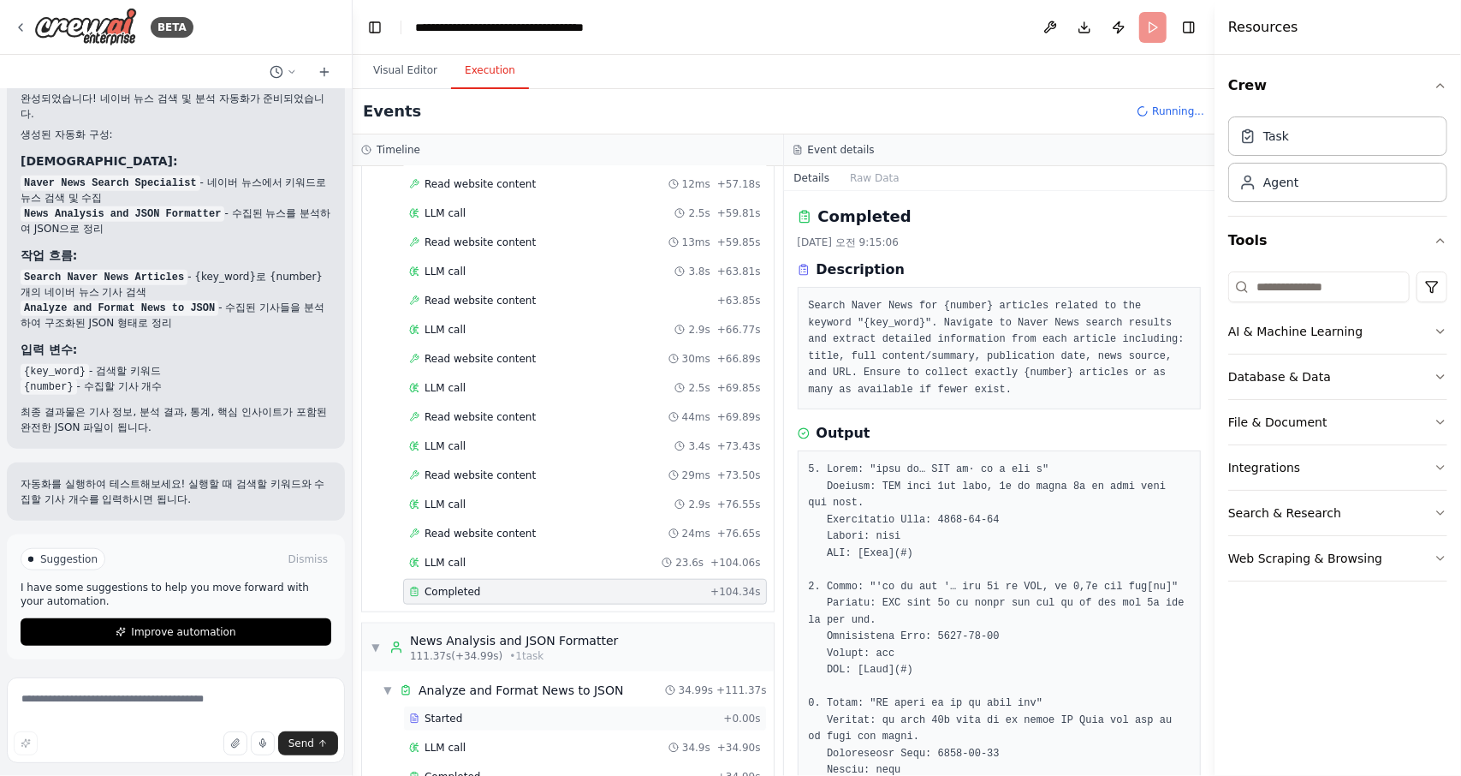
scroll to position [1027, 0]
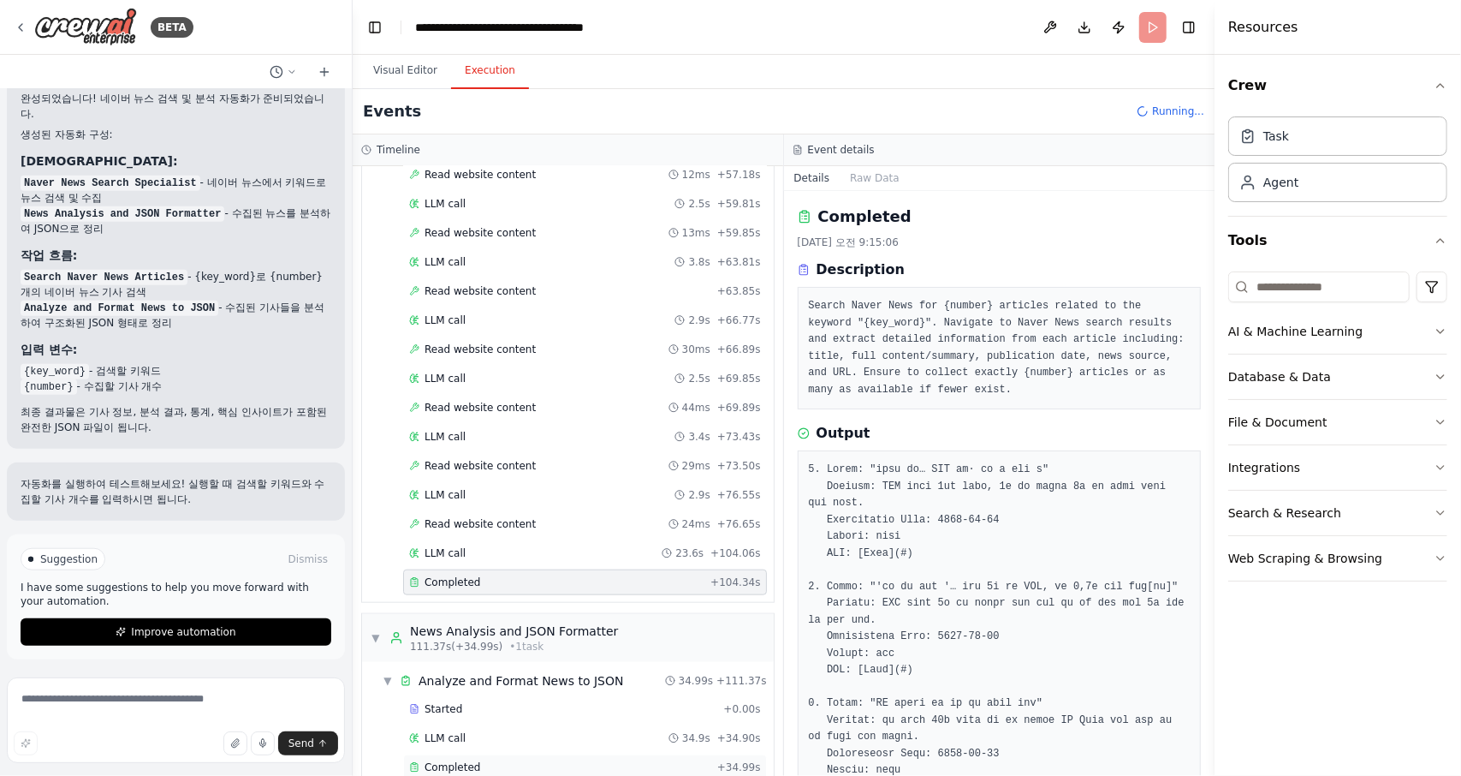
click at [512, 760] on div "Completed" at bounding box center [559, 767] width 301 height 14
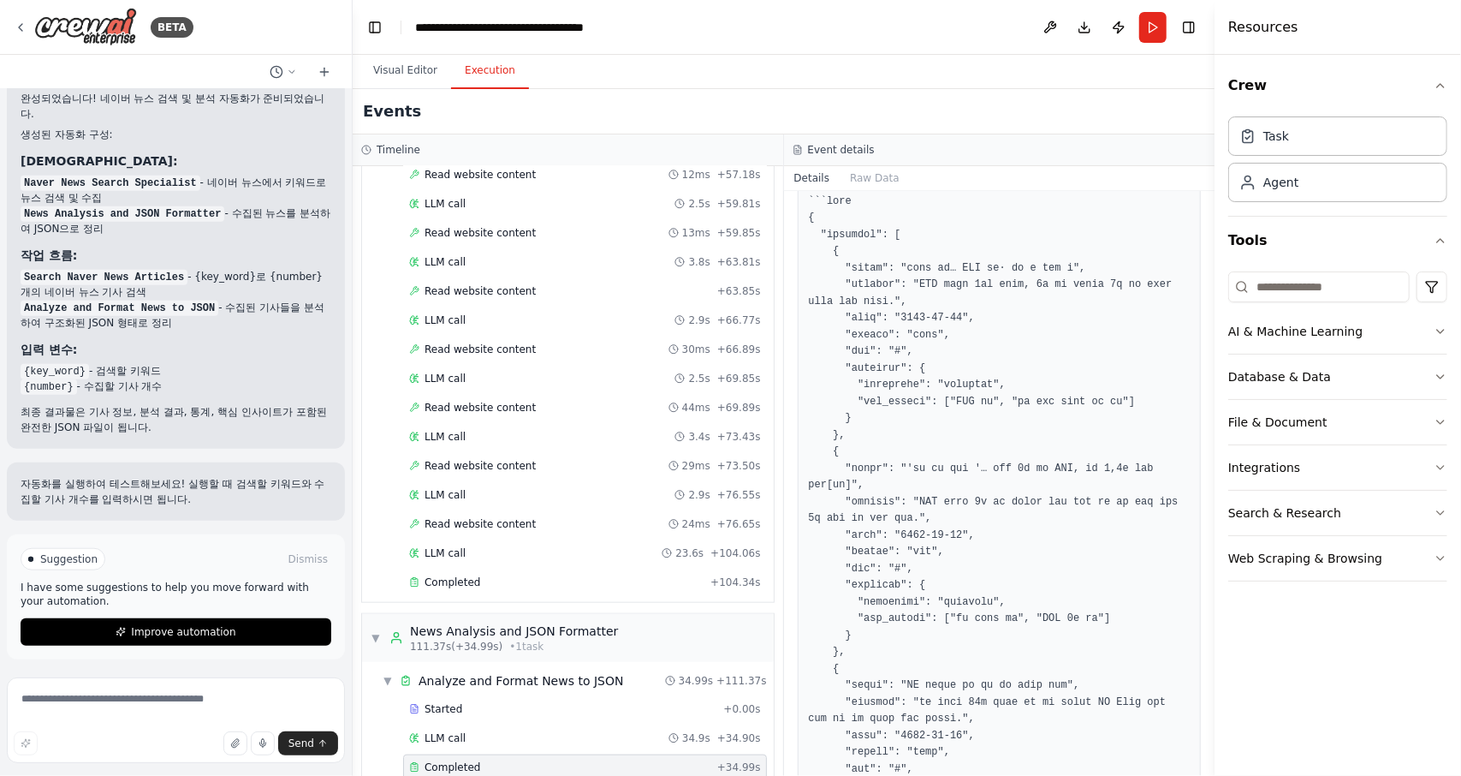
scroll to position [257, 0]
click at [1216, 715] on div at bounding box center [1218, 388] width 7 height 776
drag, startPoint x: 1405, startPoint y: 630, endPoint x: 993, endPoint y: 603, distance: 412.7
click at [1405, 630] on div "Crew Task Agent Tools AI & Machine Learning Database & Data File & Document Int…" at bounding box center [1338, 415] width 247 height 721
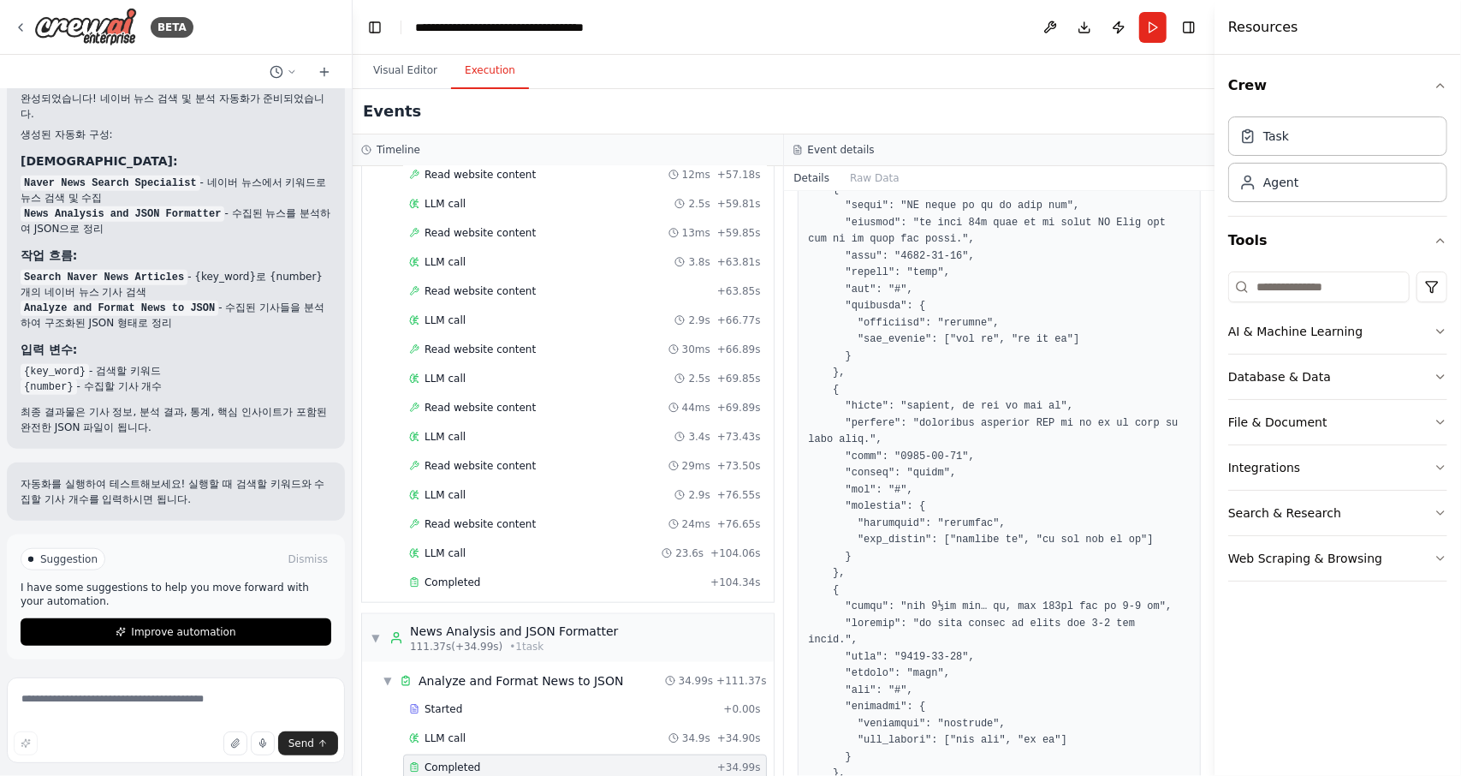
scroll to position [942, 0]
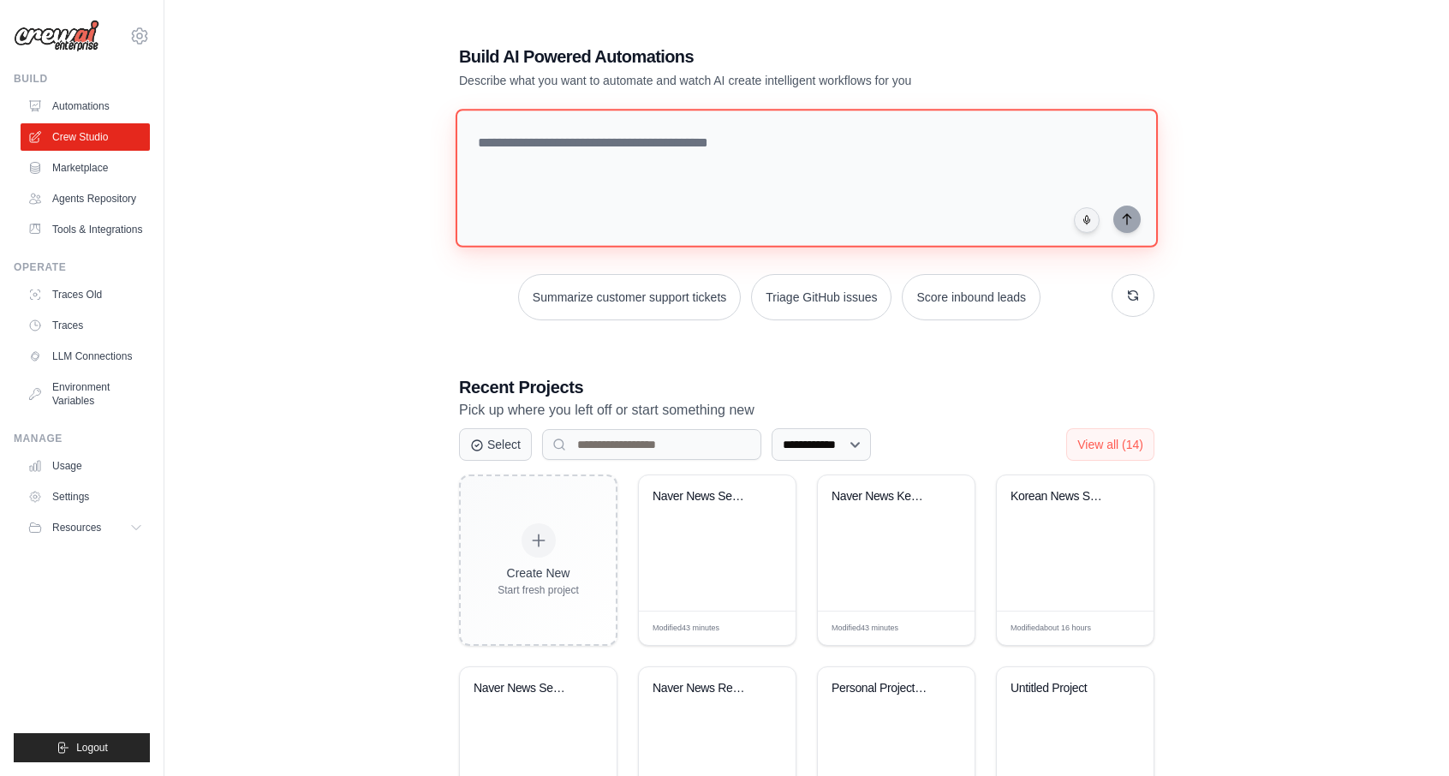
click at [625, 175] on textarea at bounding box center [806, 178] width 702 height 139
click at [1040, 66] on div "Build AI Powered Automations Describe what you want to automate and watch AI cr…" at bounding box center [806, 67] width 695 height 45
click at [652, 186] on textarea at bounding box center [806, 178] width 702 height 139
paste textarea "**********"
type textarea "**********"
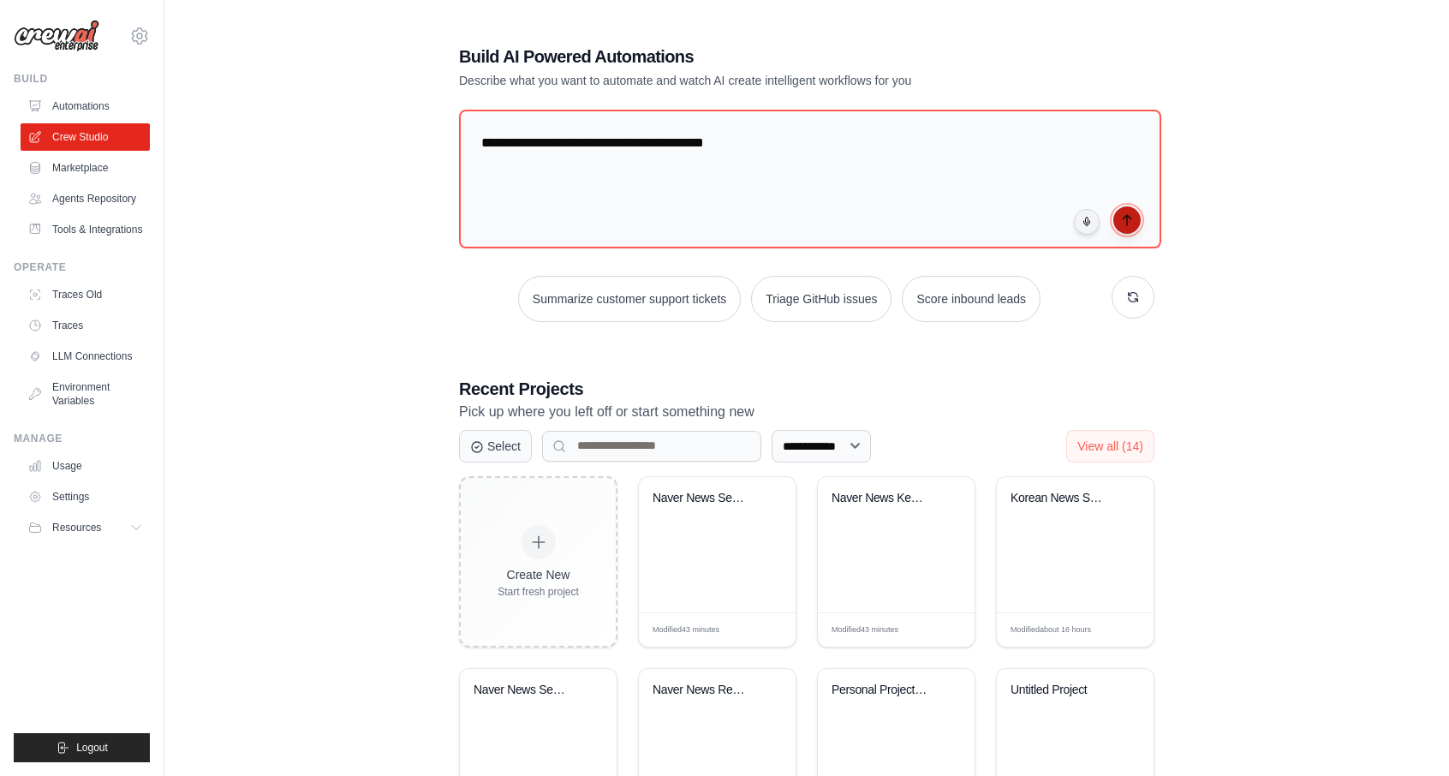
click at [1133, 222] on button "submit" at bounding box center [1126, 219] width 27 height 27
